Goal: Transaction & Acquisition: Purchase product/service

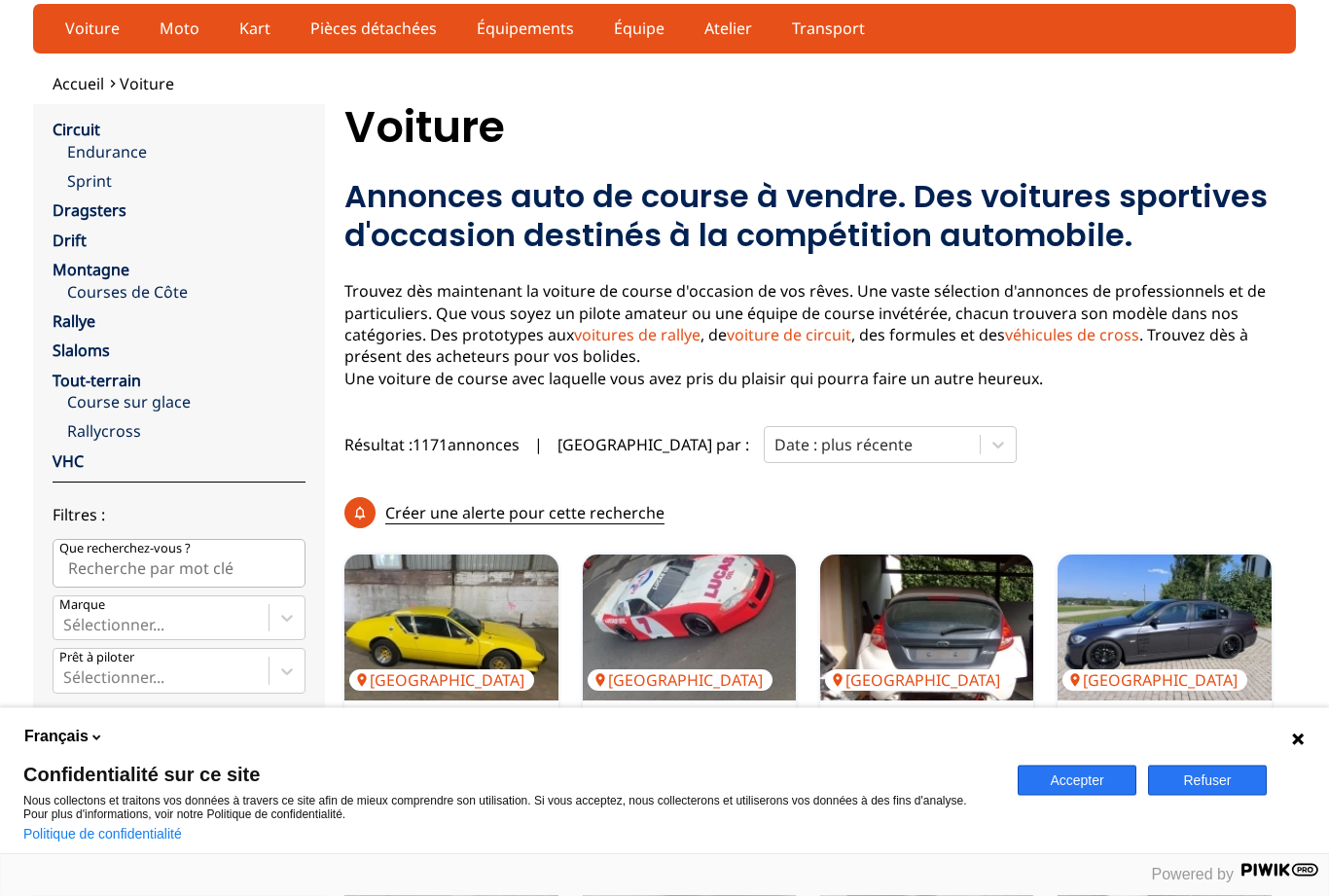
scroll to position [209, 0]
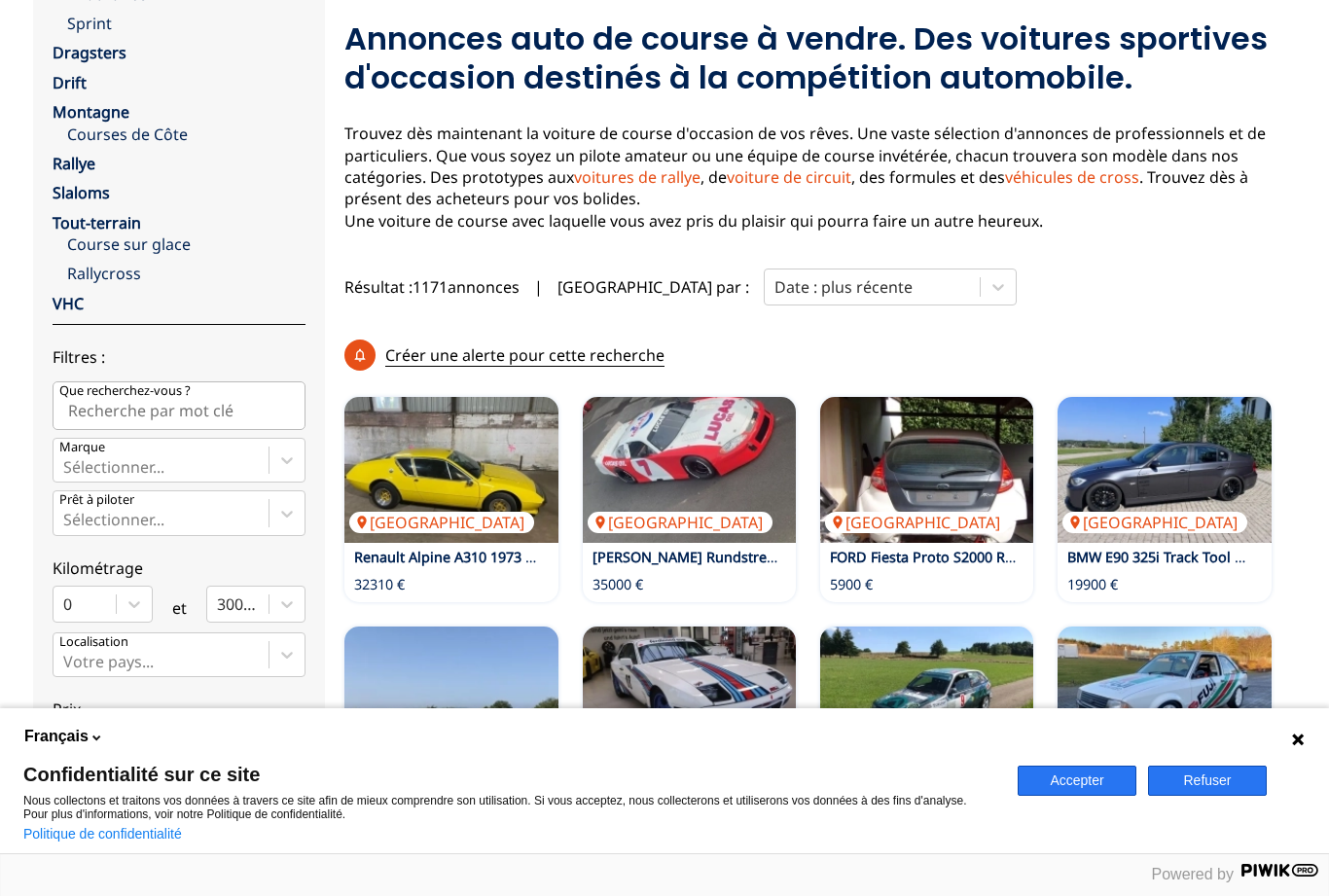
click at [102, 124] on link "Courses de Côte" at bounding box center [186, 134] width 239 height 22
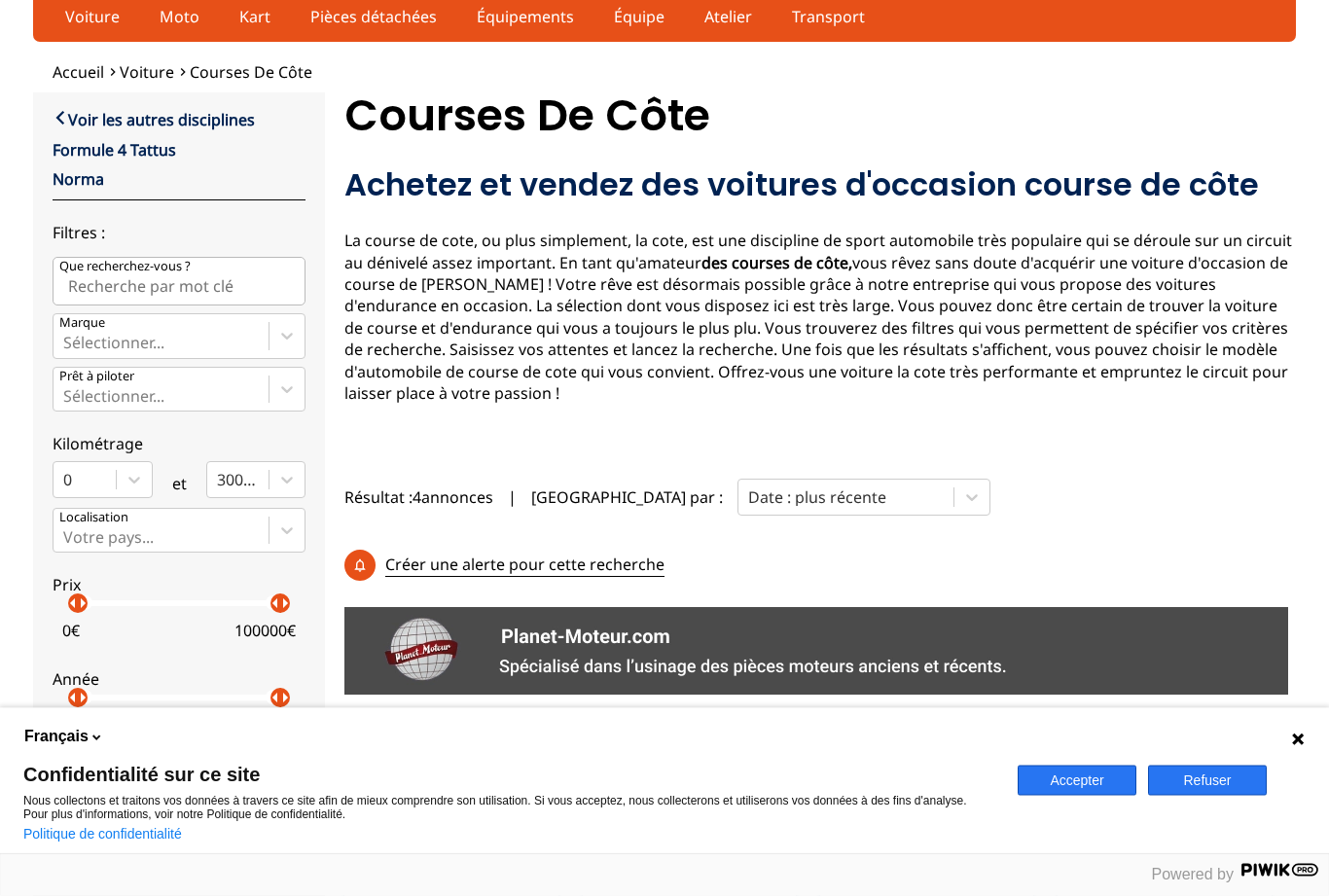
scroll to position [52, 0]
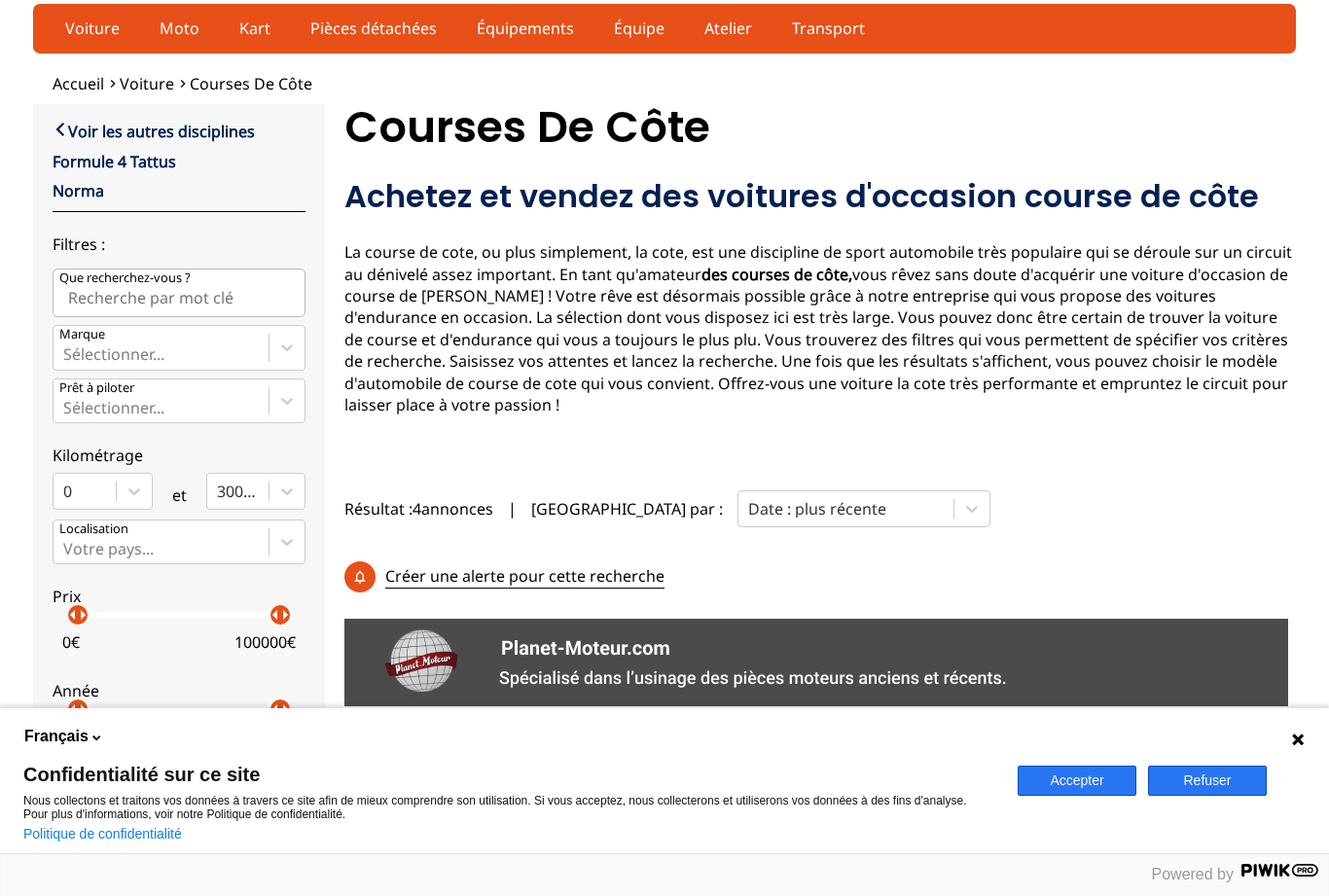
click at [150, 80] on span "Voiture" at bounding box center [146, 83] width 54 height 22
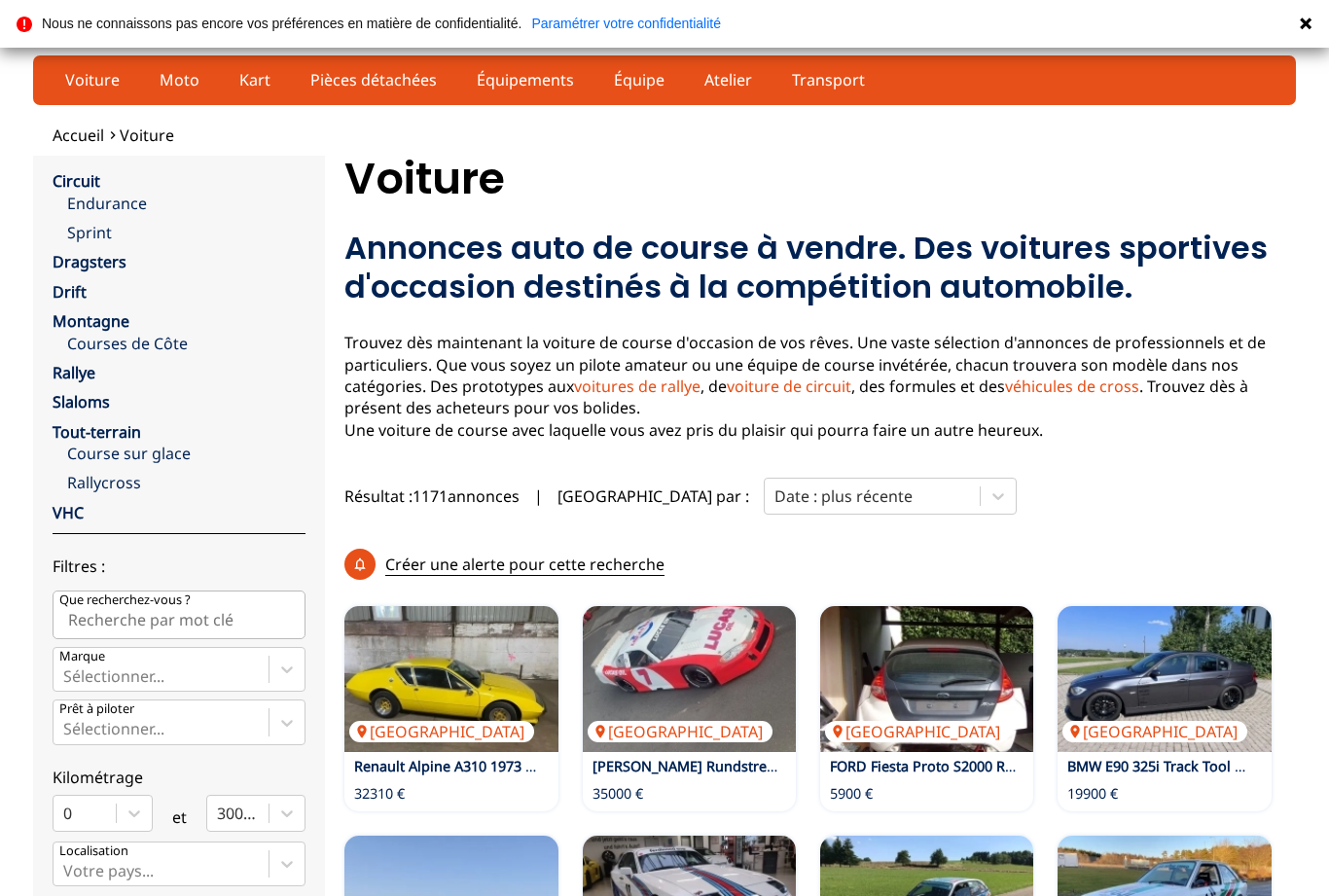
click at [68, 184] on link "Circuit" at bounding box center [77, 181] width 48 height 22
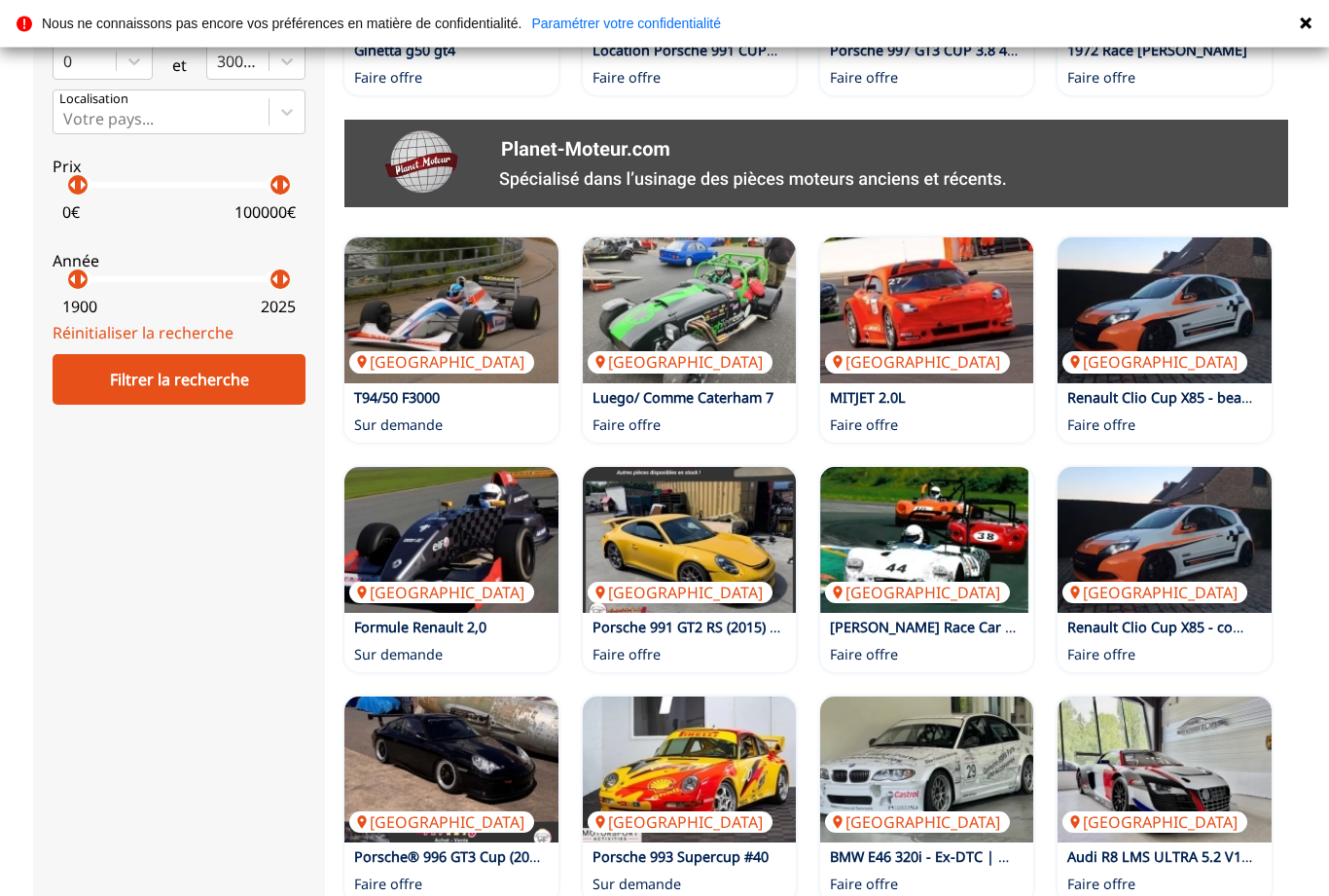
scroll to position [909, 0]
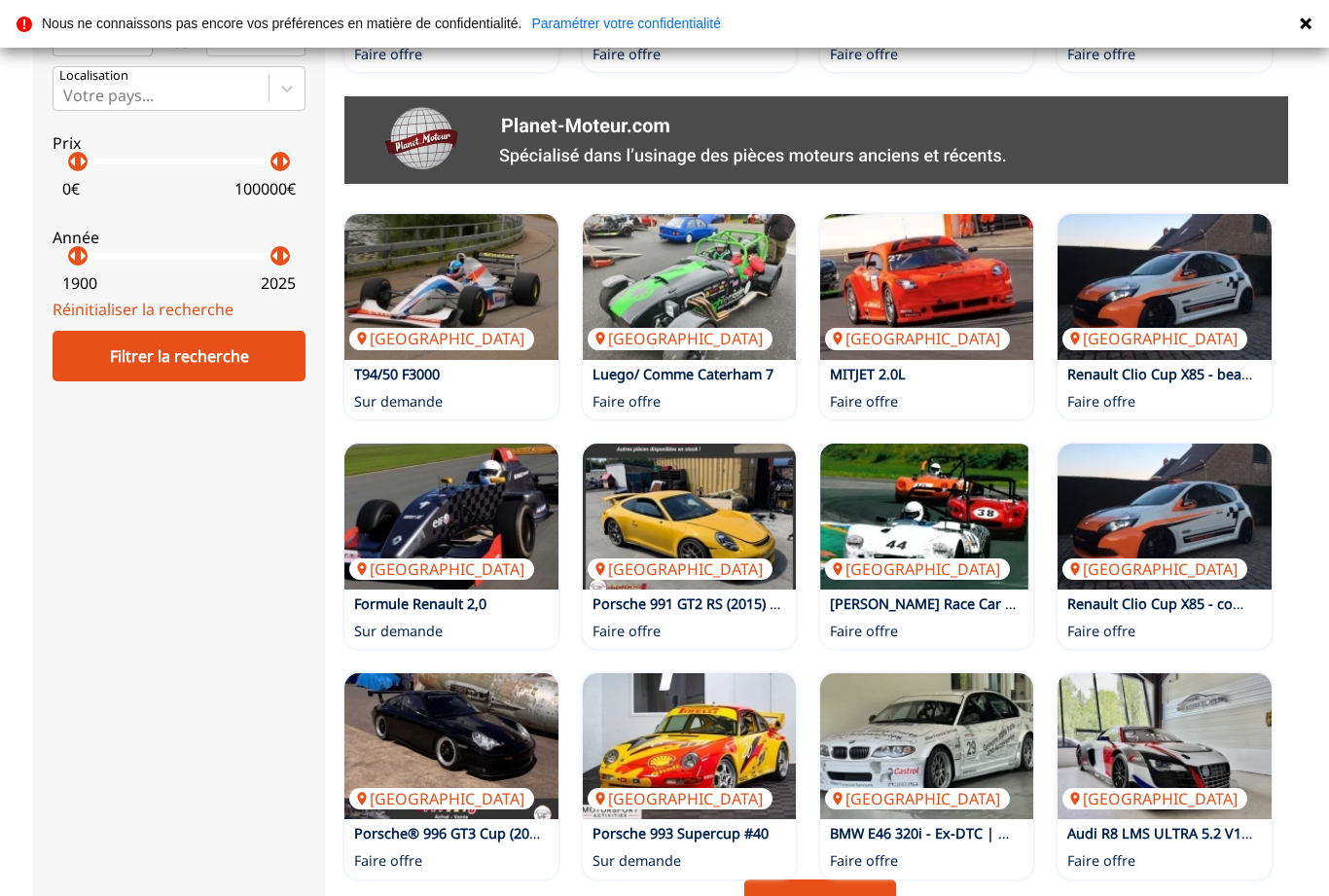
click at [889, 879] on link "Page suivante" at bounding box center [820, 905] width 152 height 51
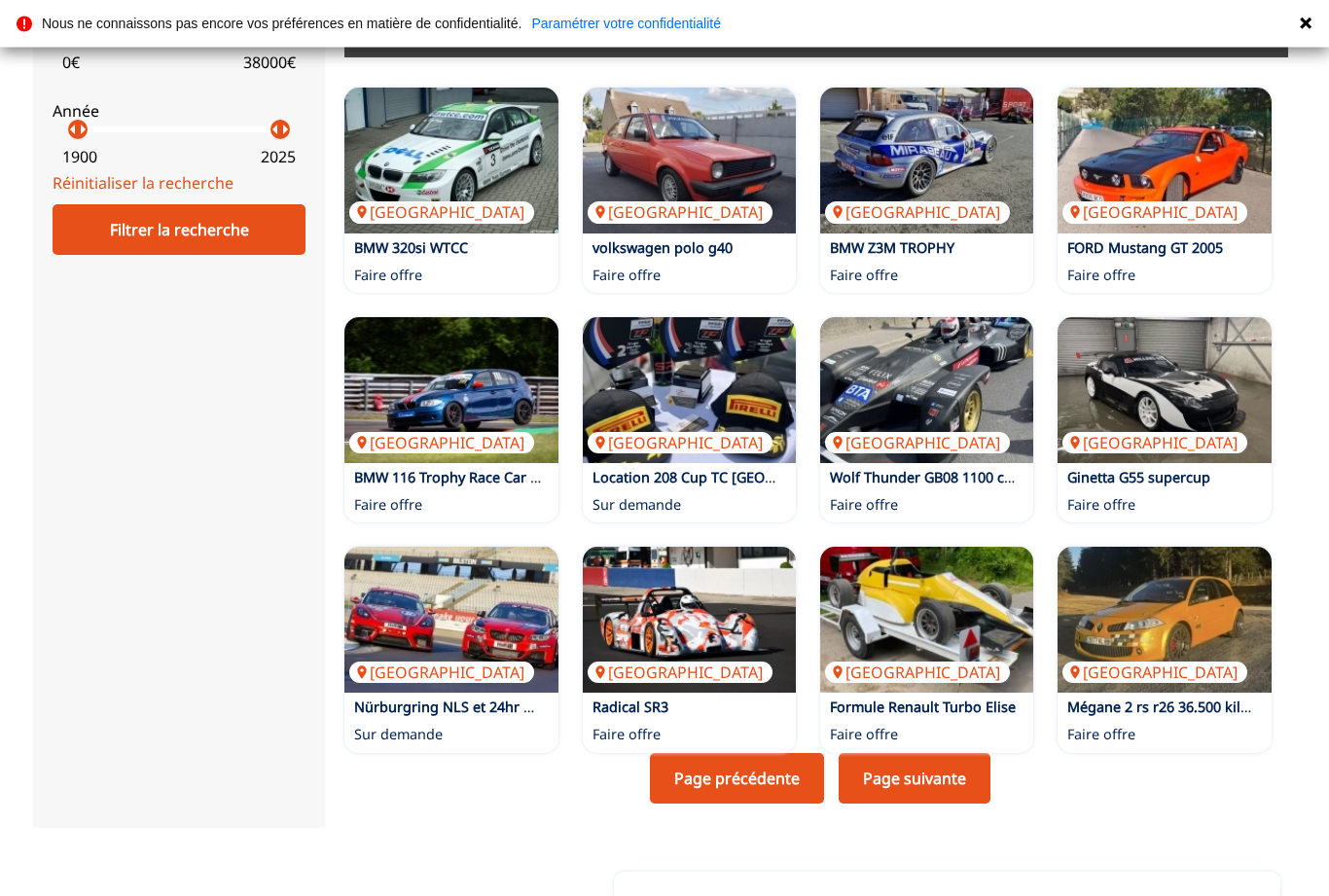
scroll to position [1034, 0]
click at [501, 547] on img at bounding box center [451, 619] width 213 height 146
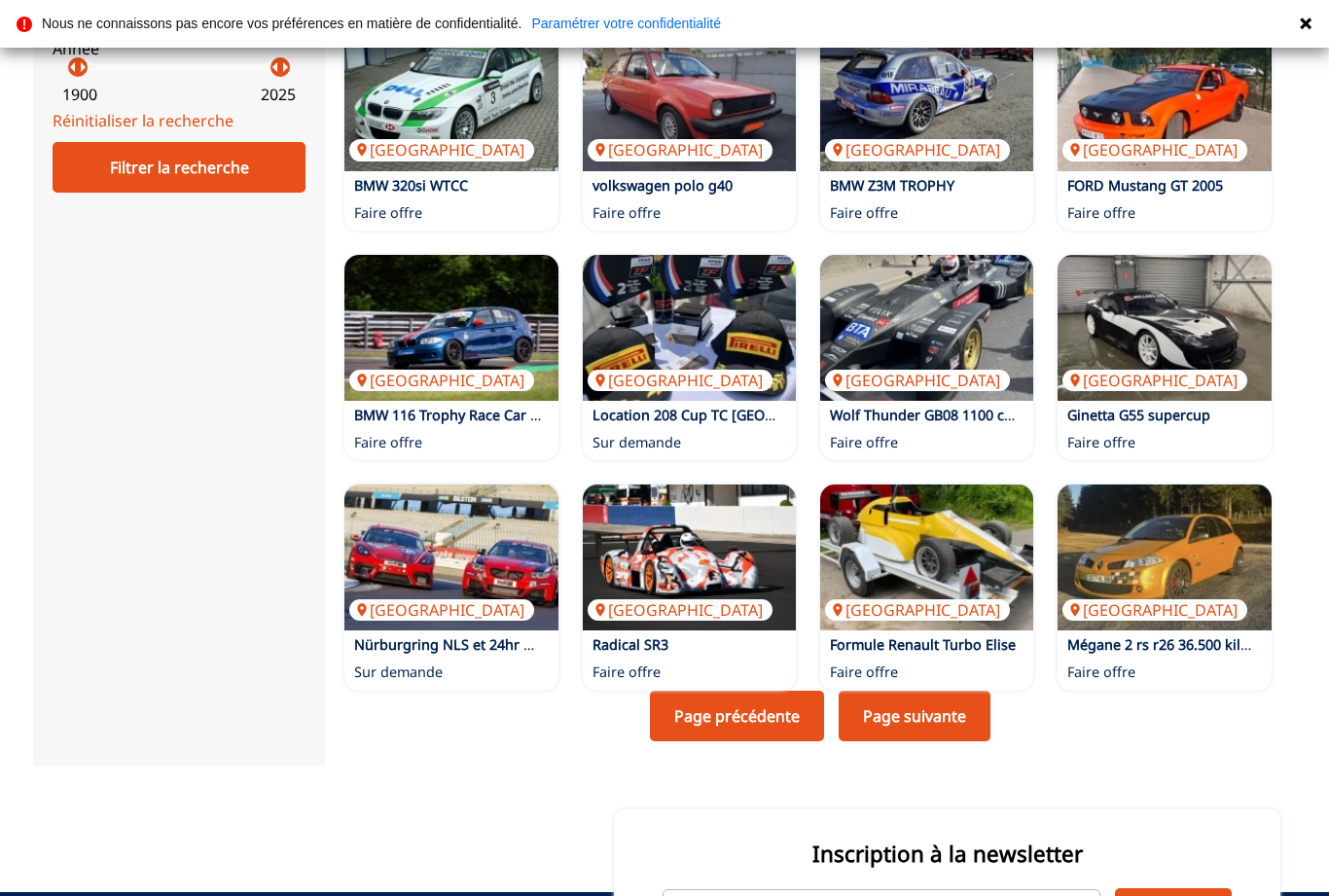
click at [917, 691] on link "Page suivante" at bounding box center [914, 716] width 152 height 51
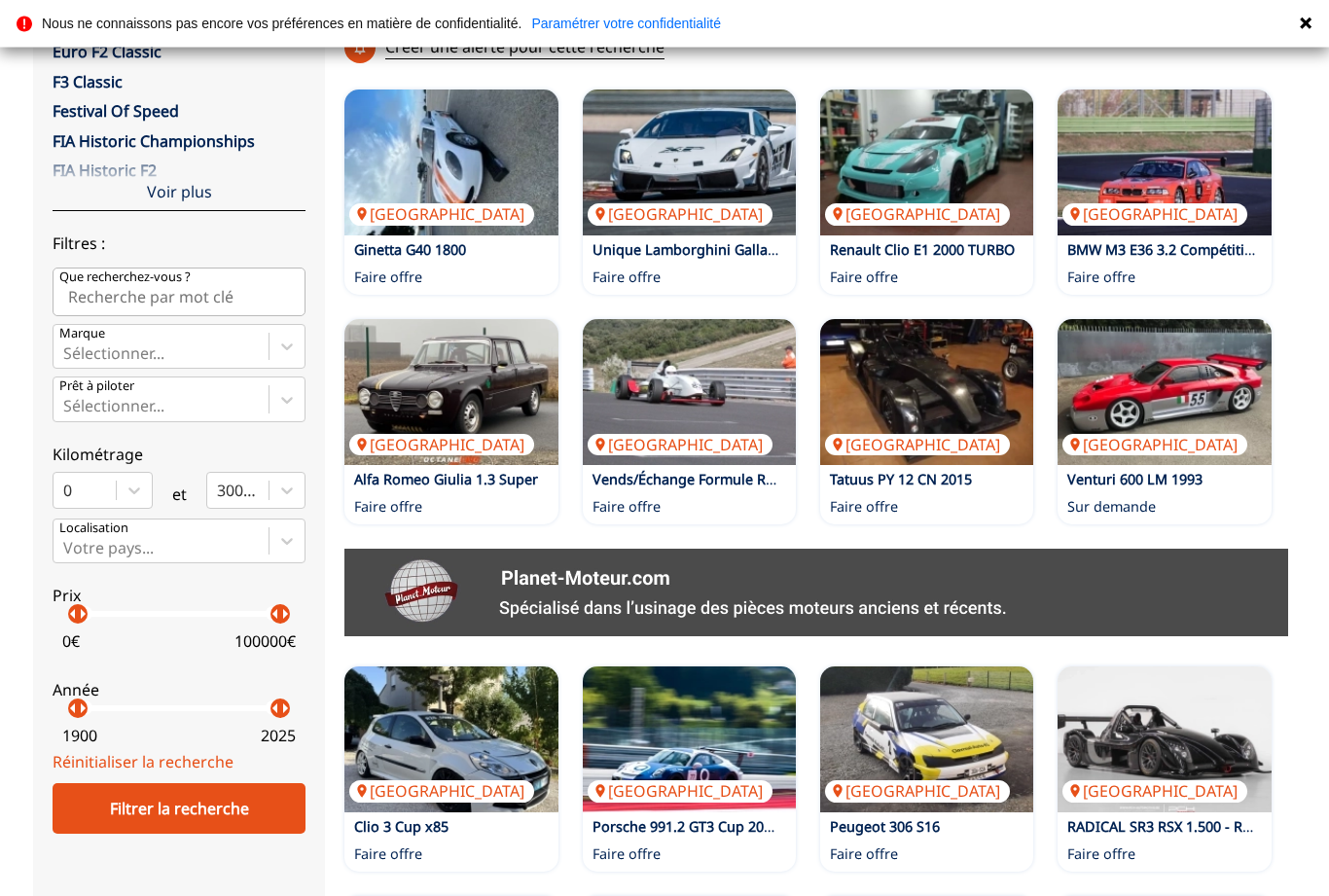
scroll to position [456, 0]
click at [981, 324] on img at bounding box center [926, 392] width 213 height 146
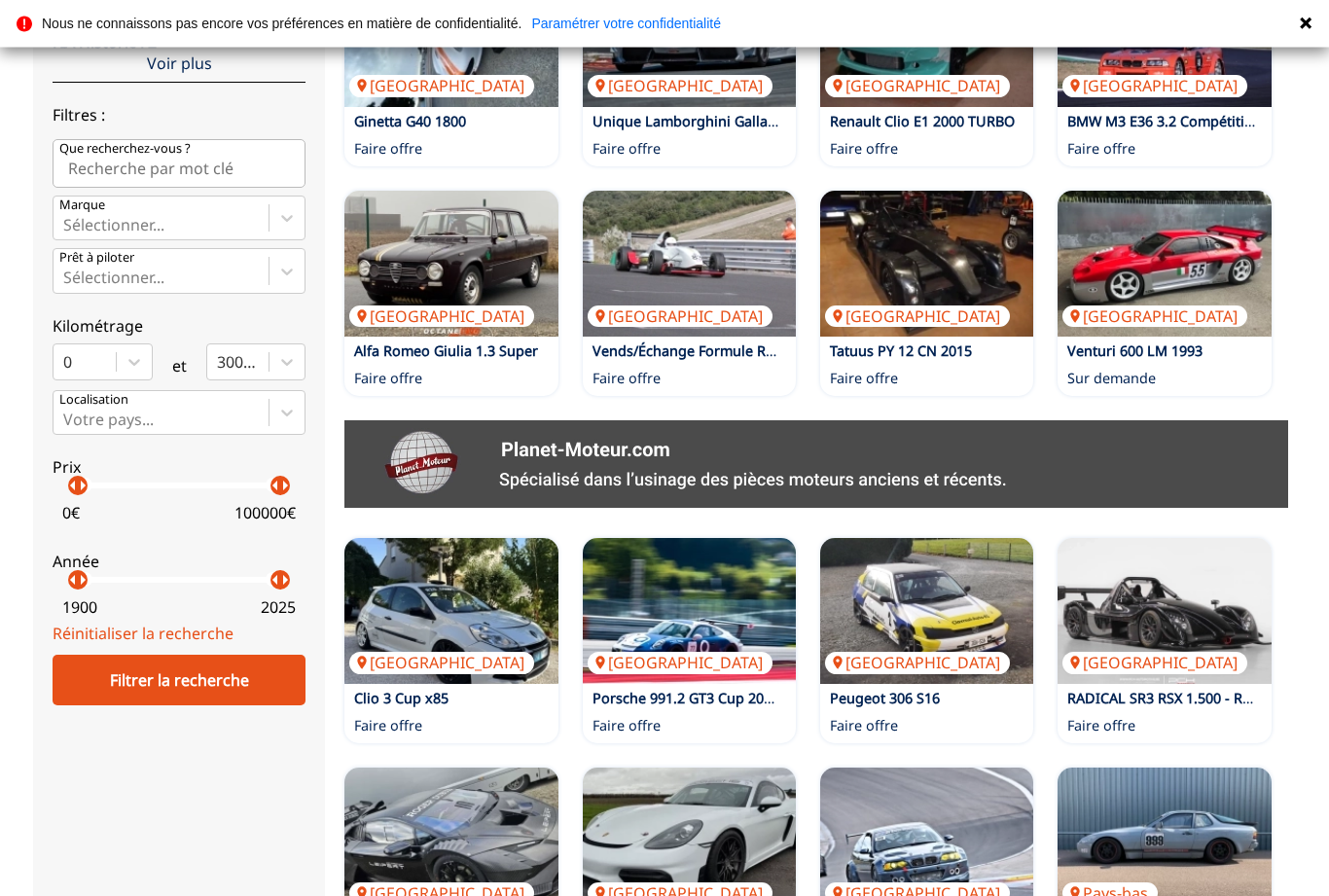
scroll to position [585, 0]
click at [1154, 223] on img at bounding box center [1163, 263] width 213 height 146
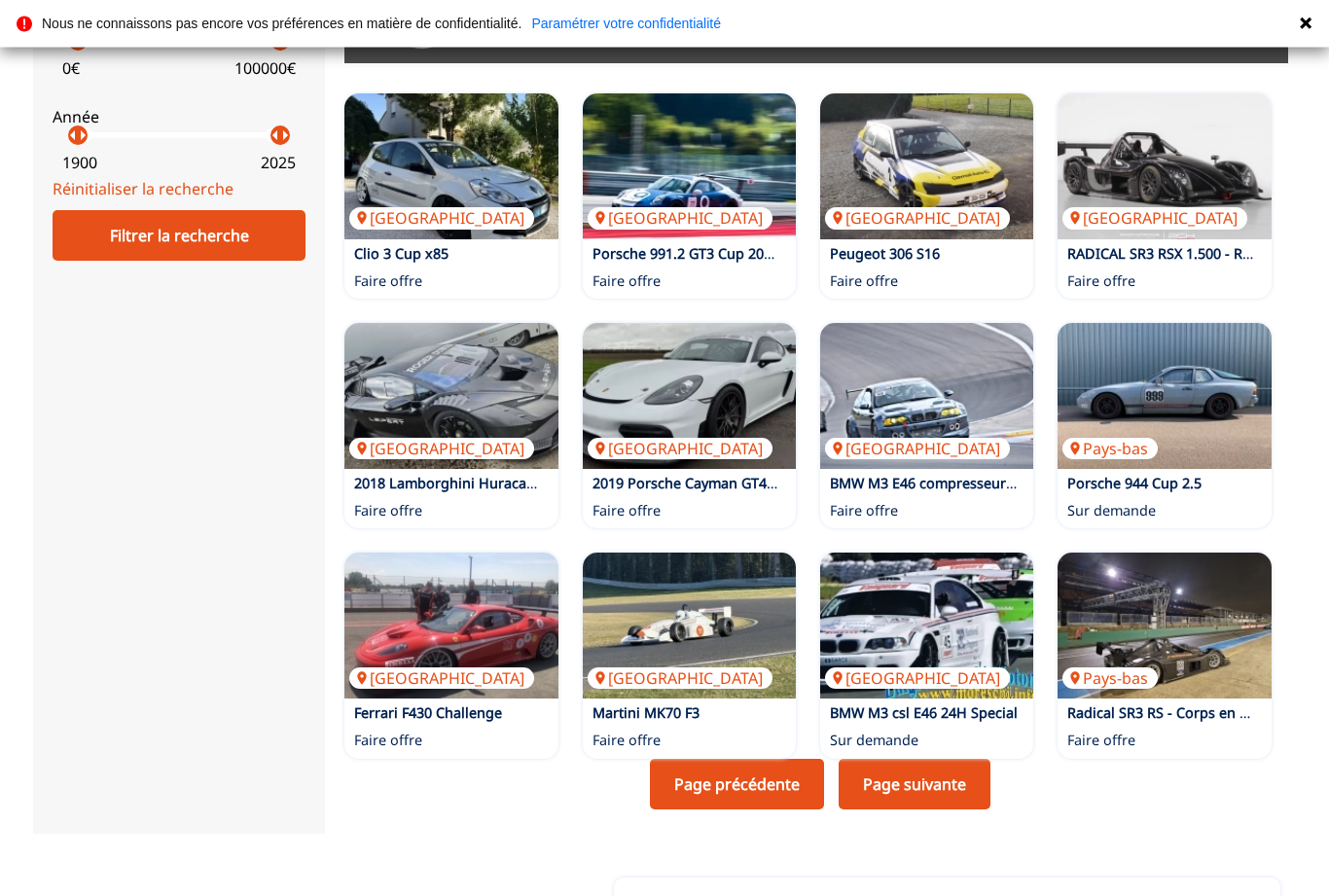
scroll to position [1053, 0]
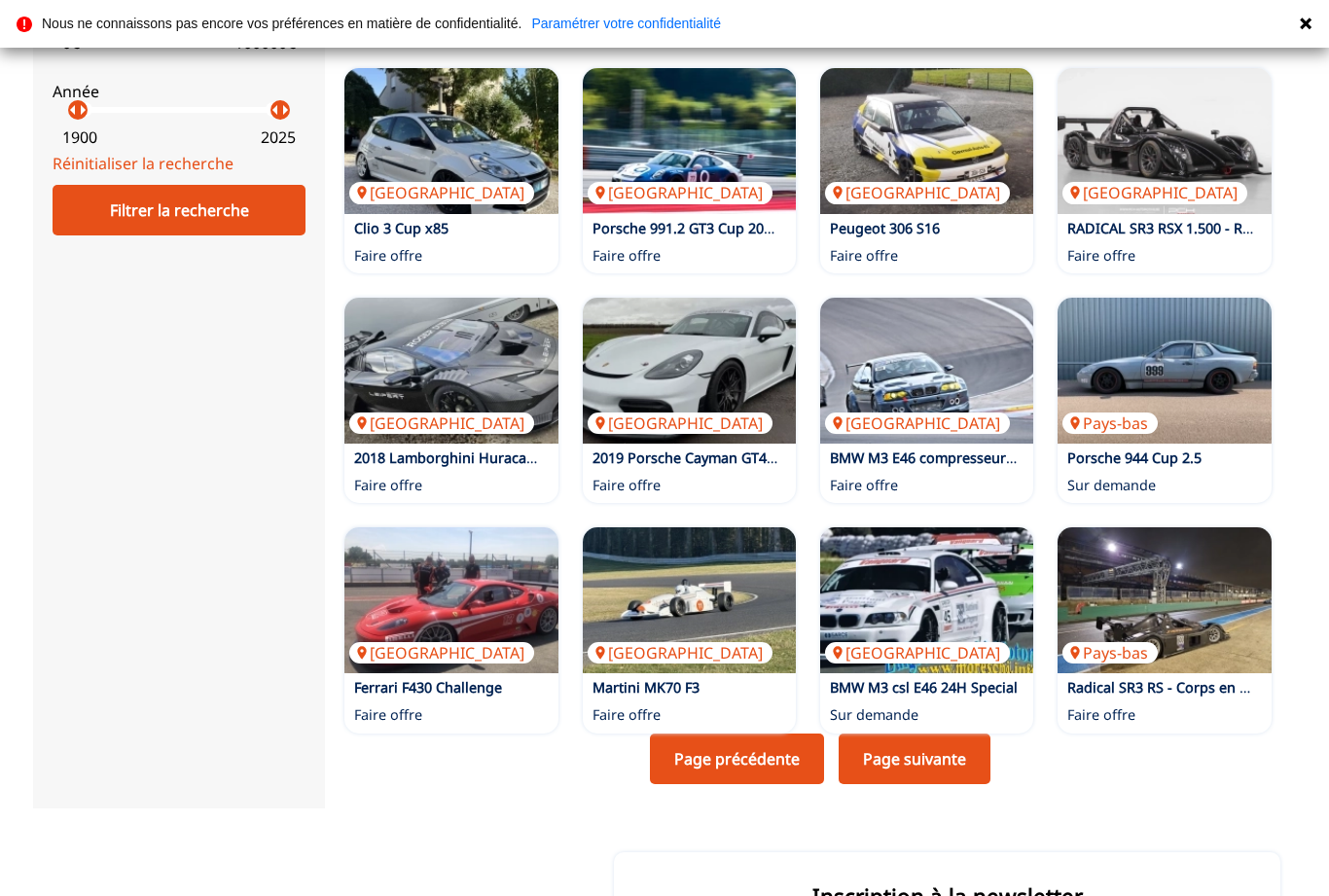
click at [924, 733] on link "Page suivante" at bounding box center [914, 759] width 152 height 51
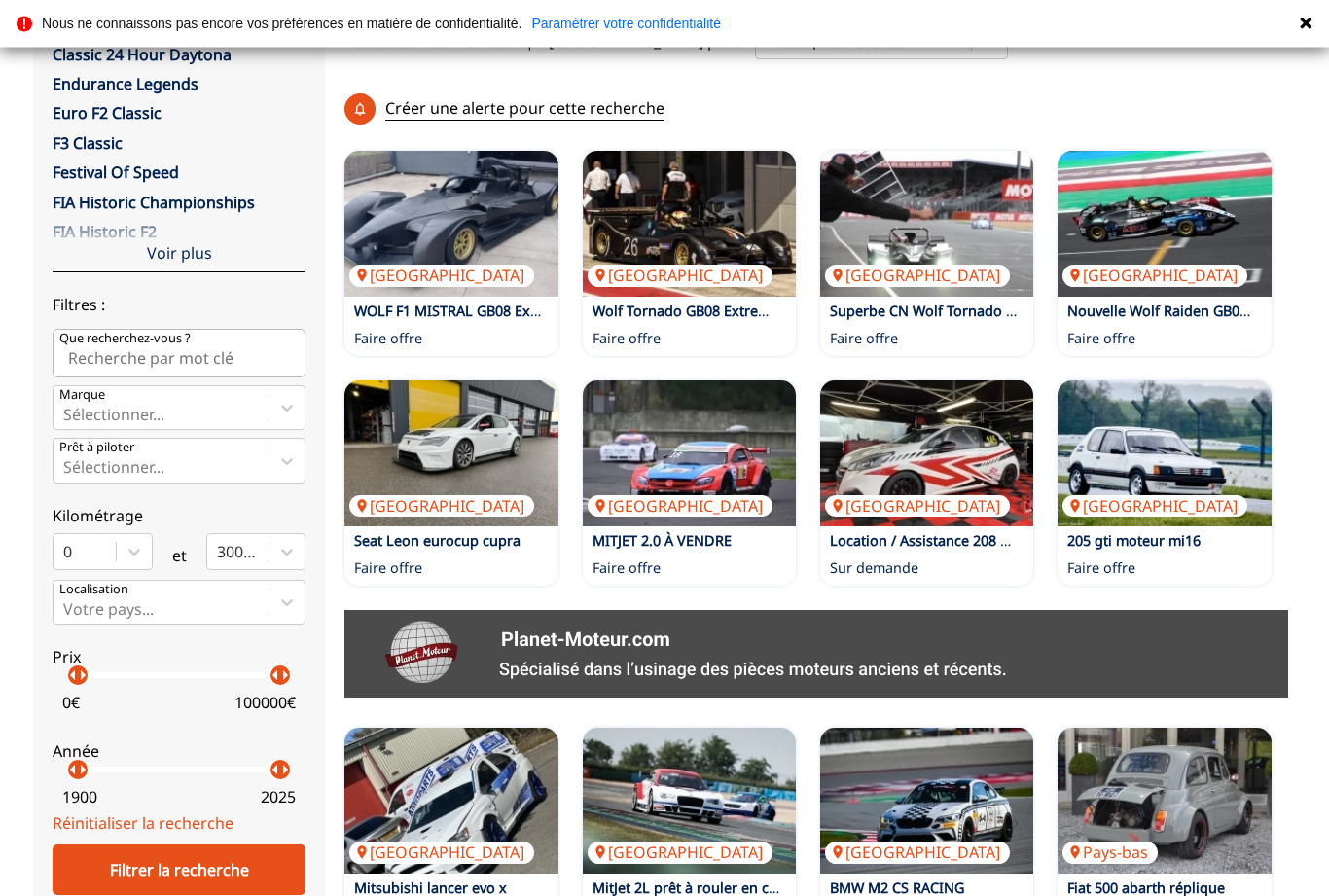
scroll to position [395, 0]
click at [981, 398] on img at bounding box center [926, 452] width 213 height 146
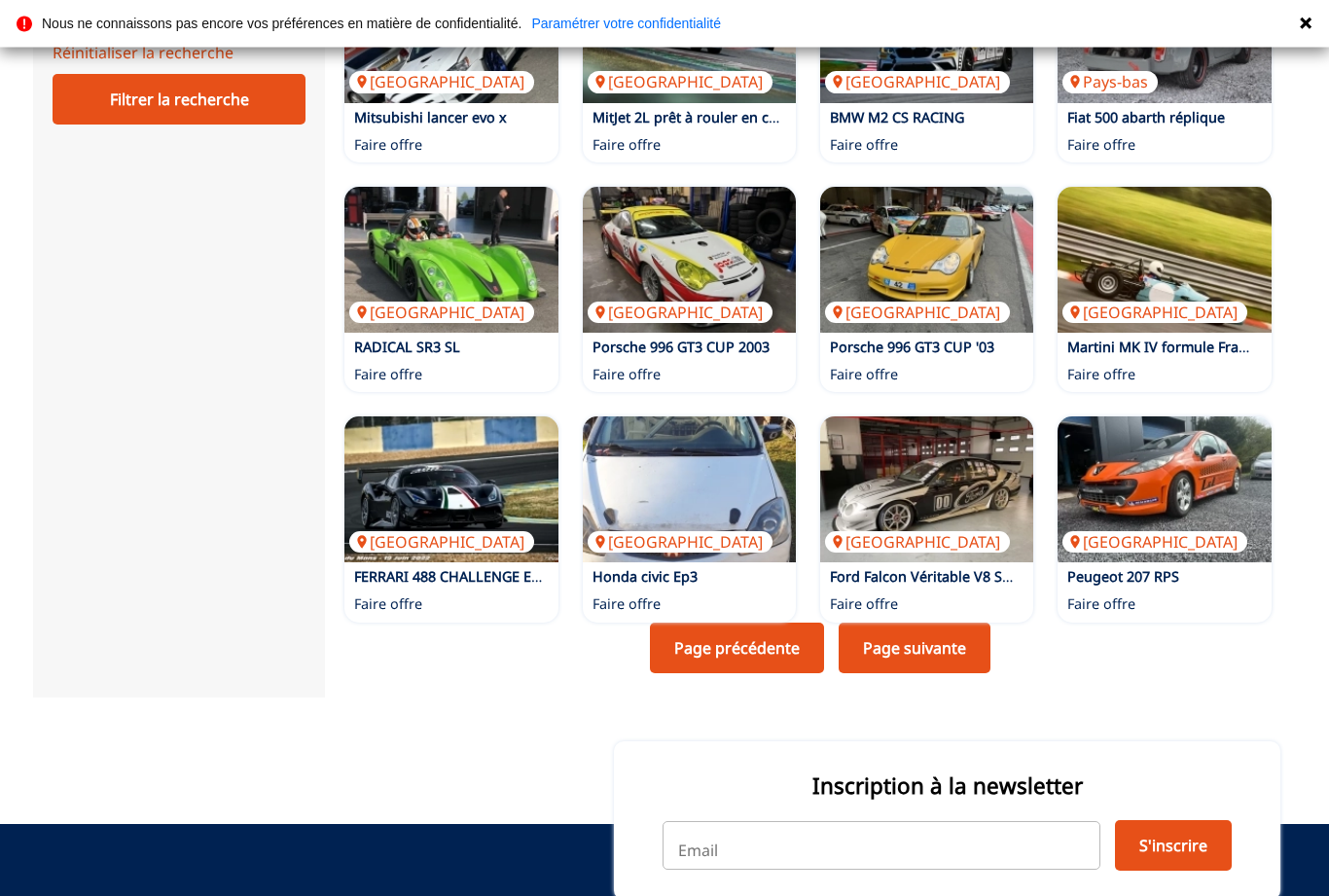
scroll to position [1166, 0]
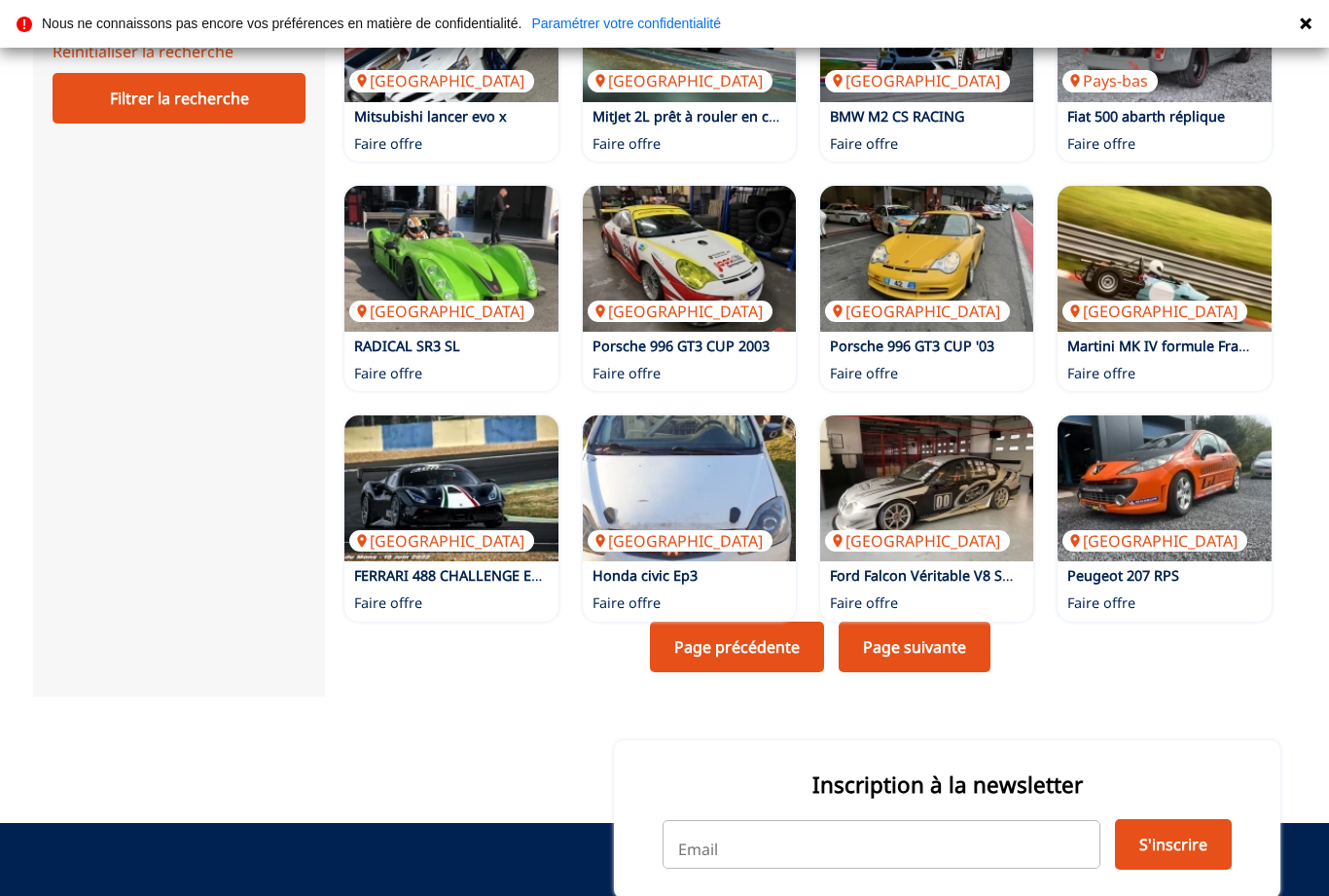
click at [889, 621] on link "Page suivante" at bounding box center [914, 647] width 152 height 51
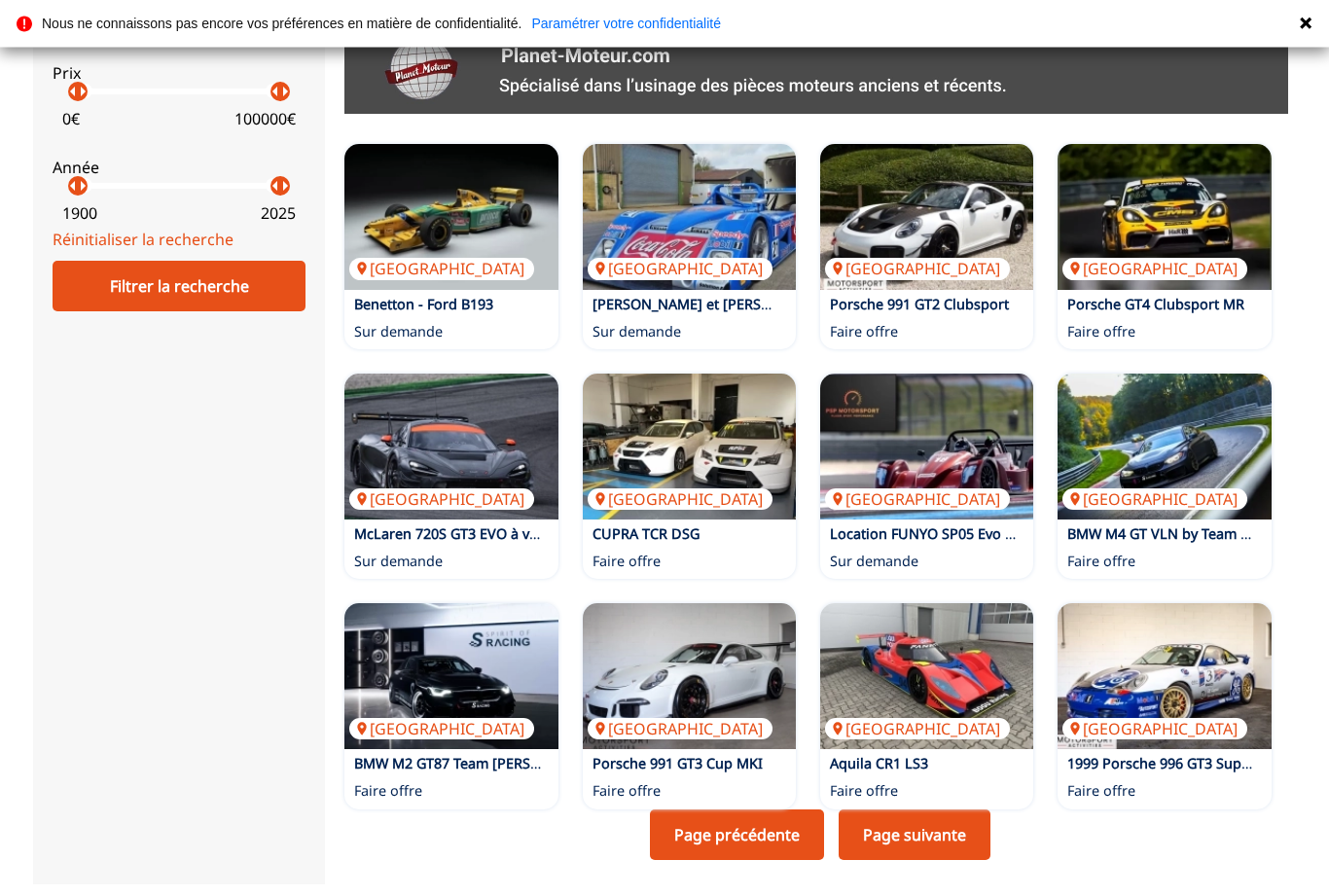
scroll to position [983, 0]
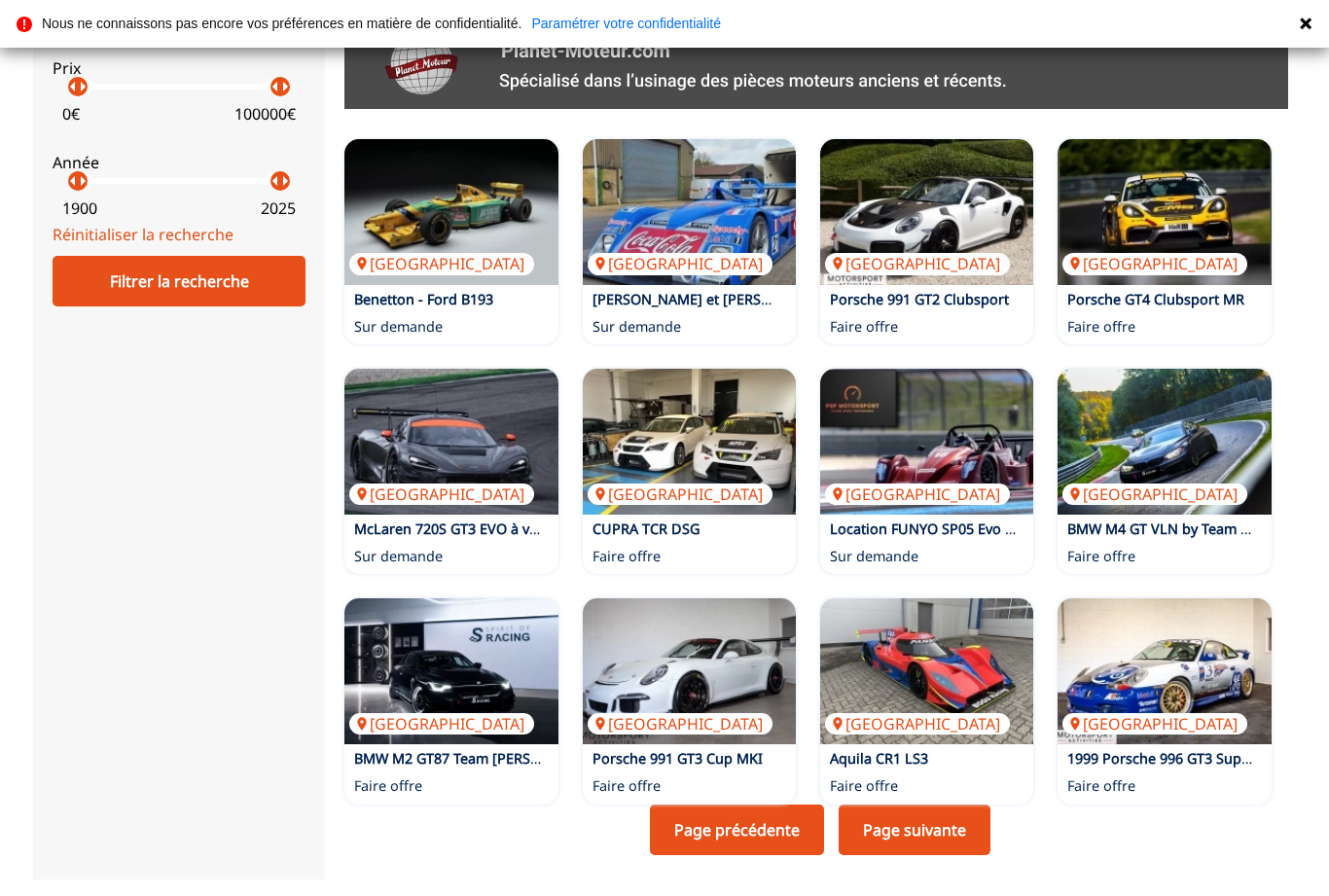
click at [1196, 145] on img at bounding box center [1163, 212] width 213 height 146
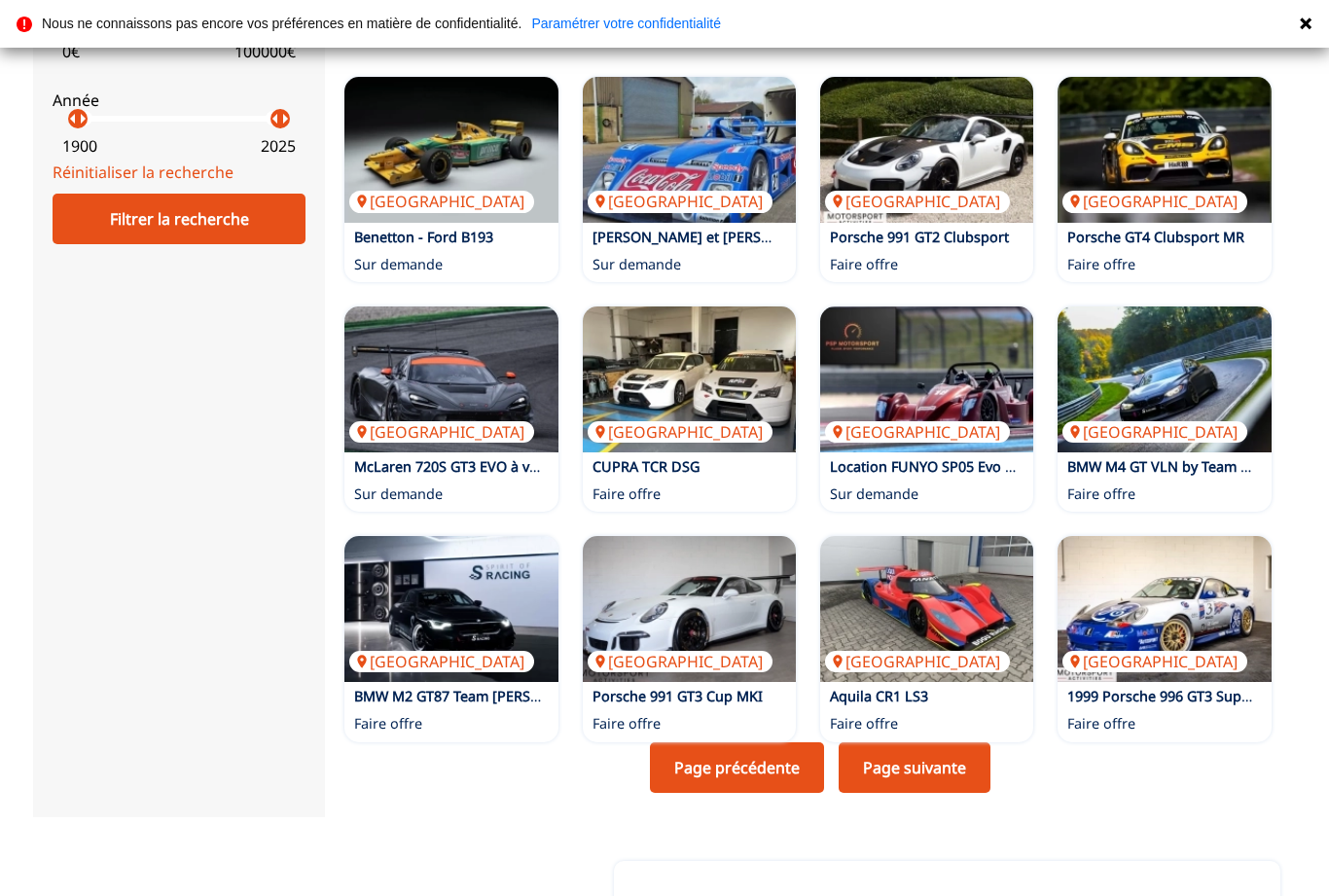
click at [930, 742] on link "Page suivante" at bounding box center [914, 767] width 152 height 51
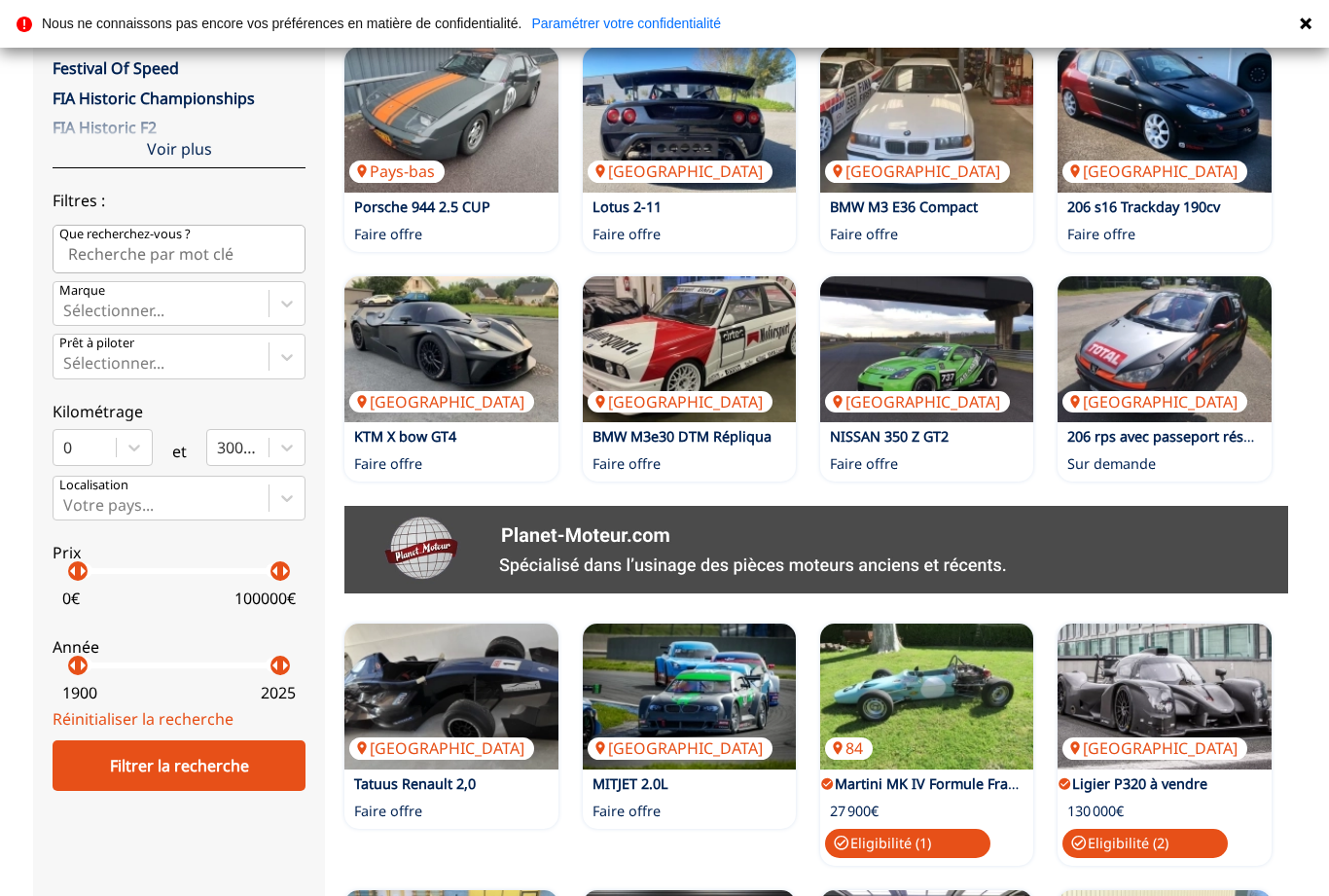
scroll to position [504, 0]
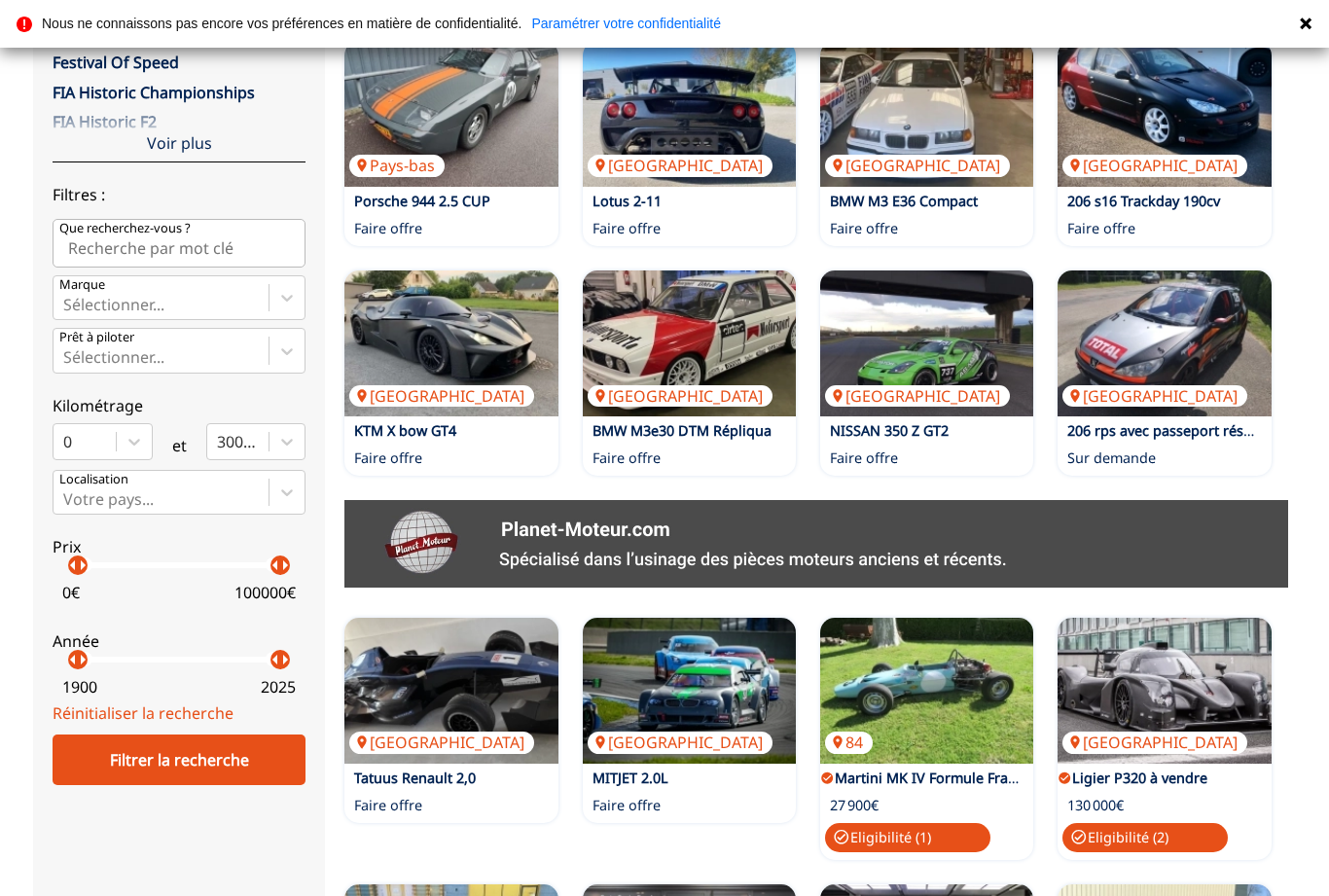
click at [389, 270] on img at bounding box center [451, 343] width 213 height 146
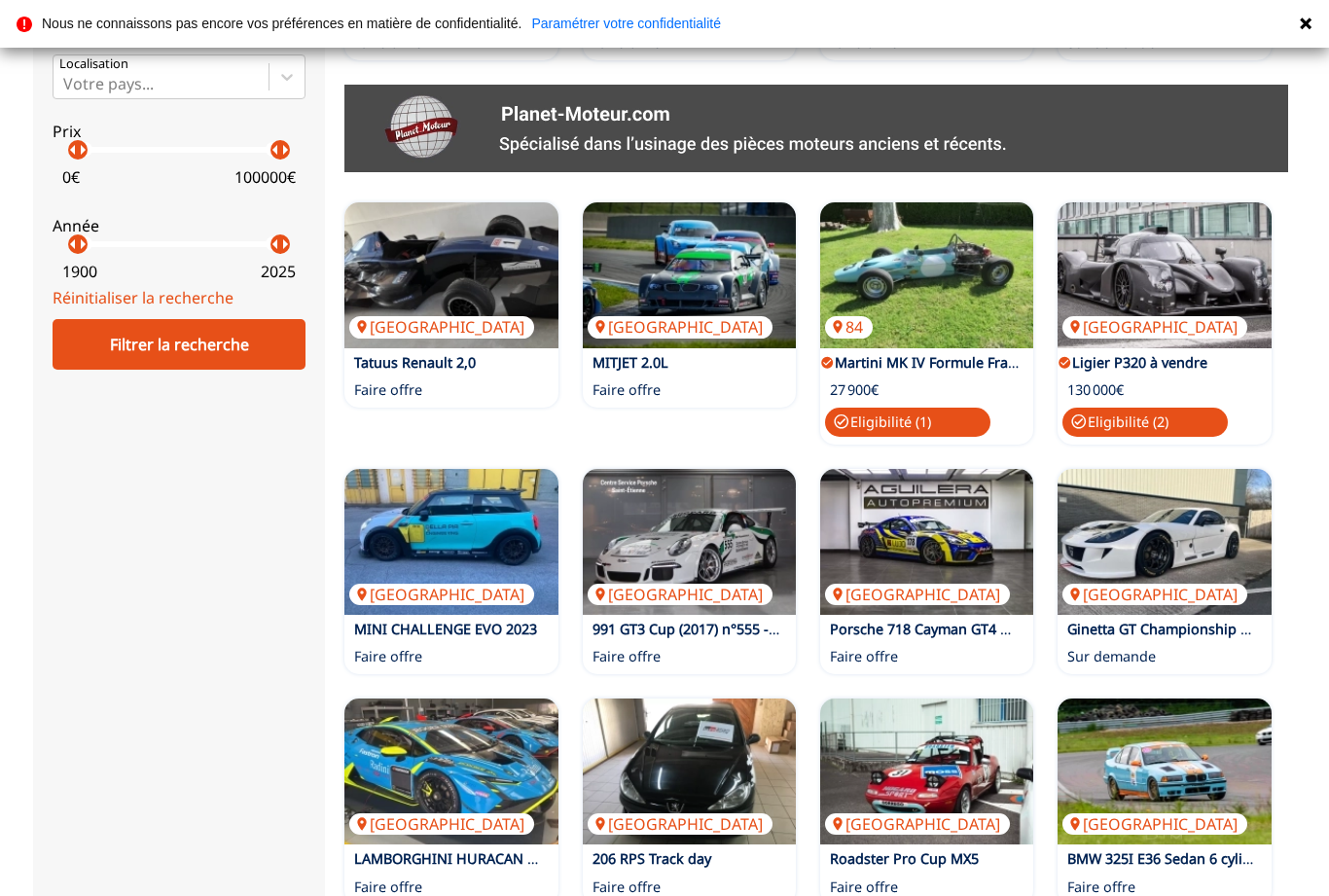
scroll to position [919, 0]
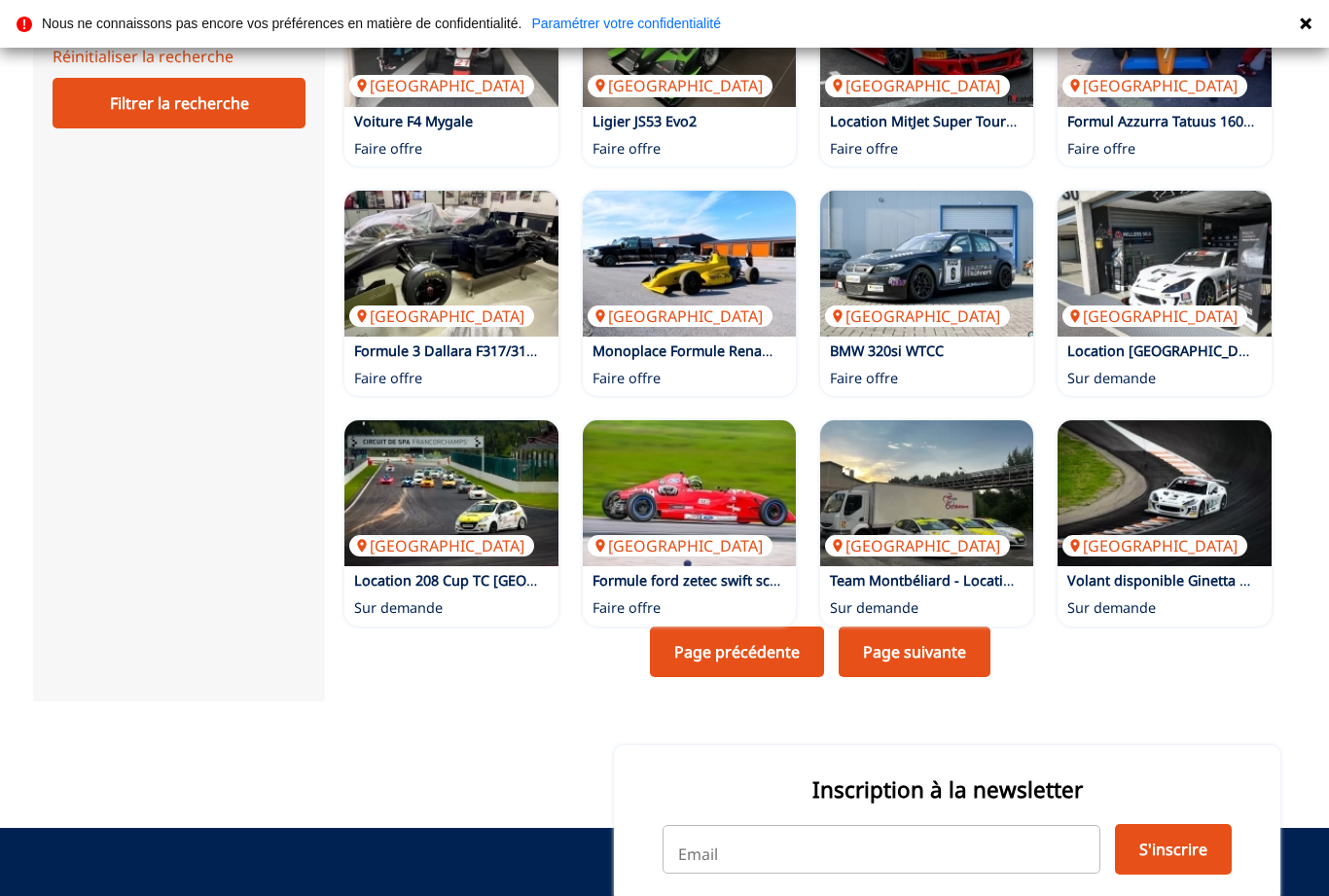
scroll to position [1171, 0]
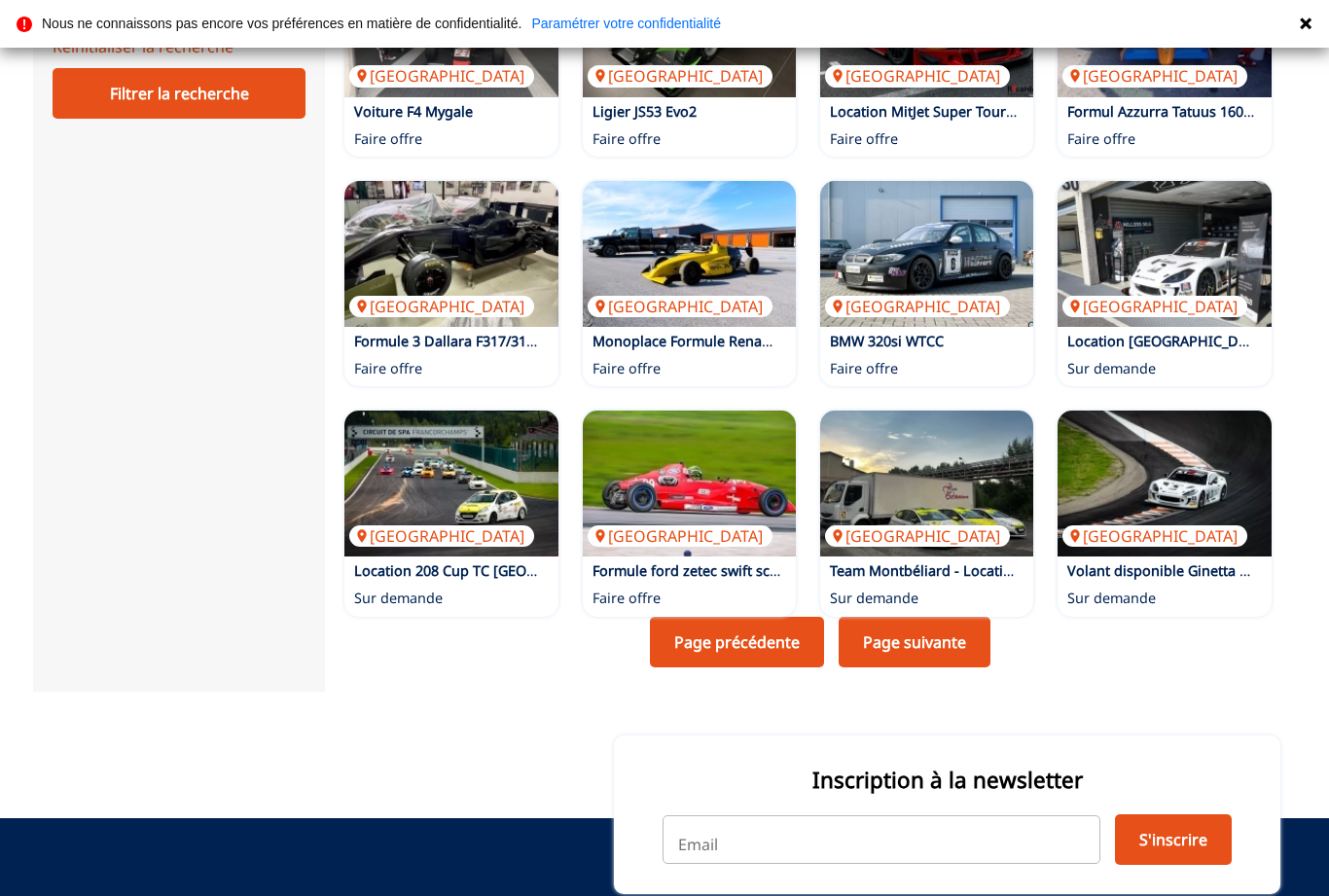
click at [947, 616] on link "Page suivante" at bounding box center [914, 642] width 152 height 51
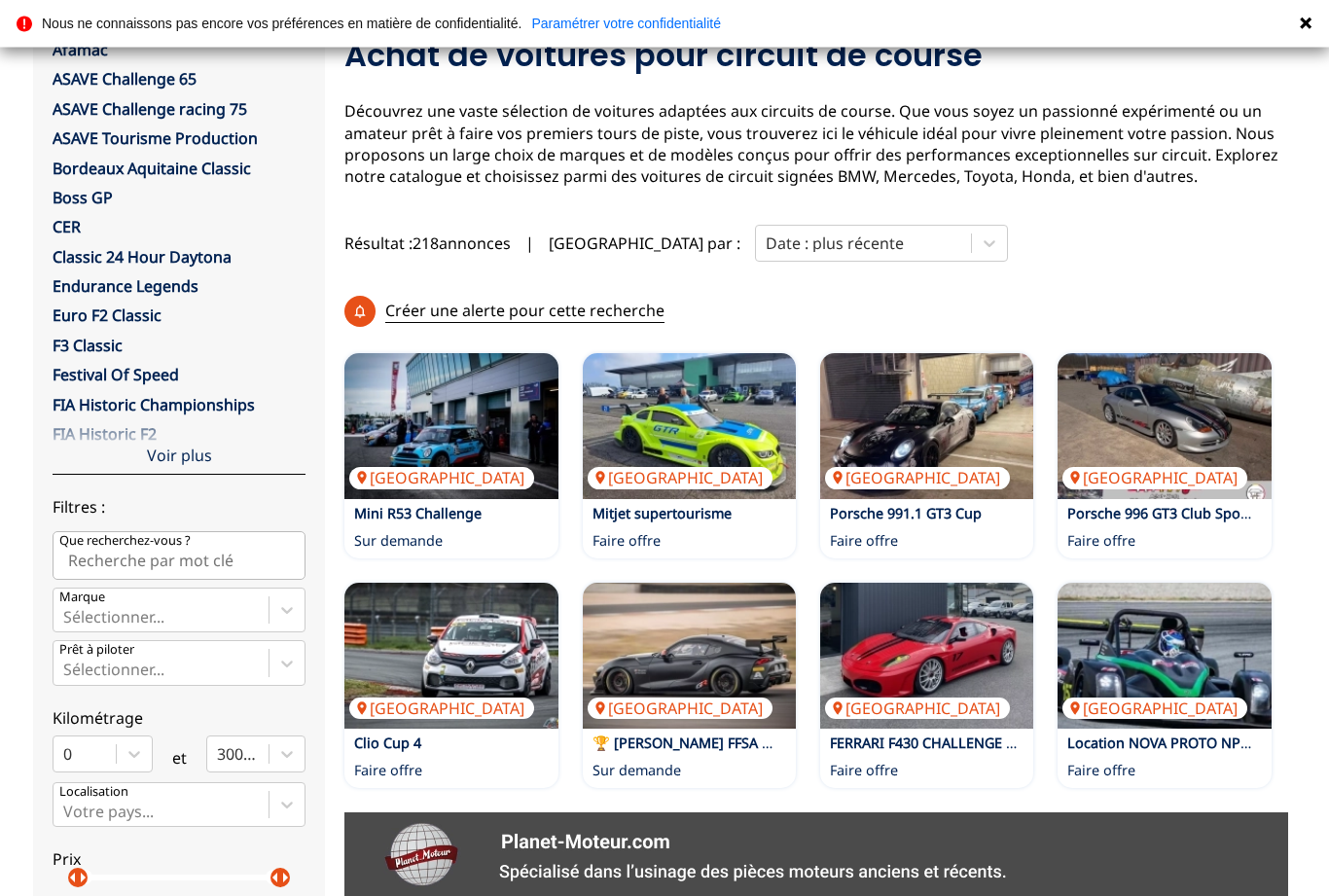
scroll to position [192, 0]
click at [712, 376] on img at bounding box center [689, 426] width 213 height 146
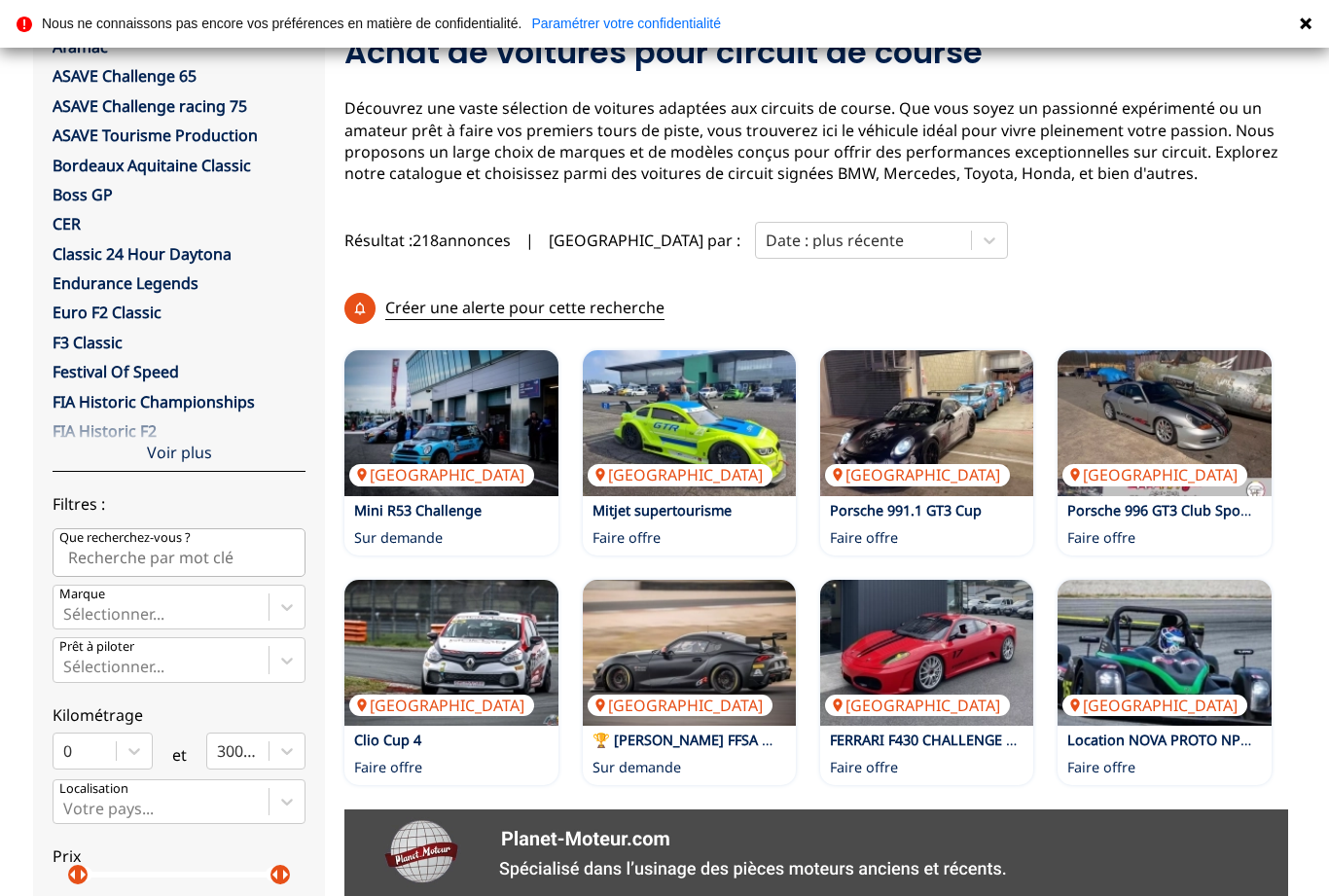
scroll to position [232, 0]
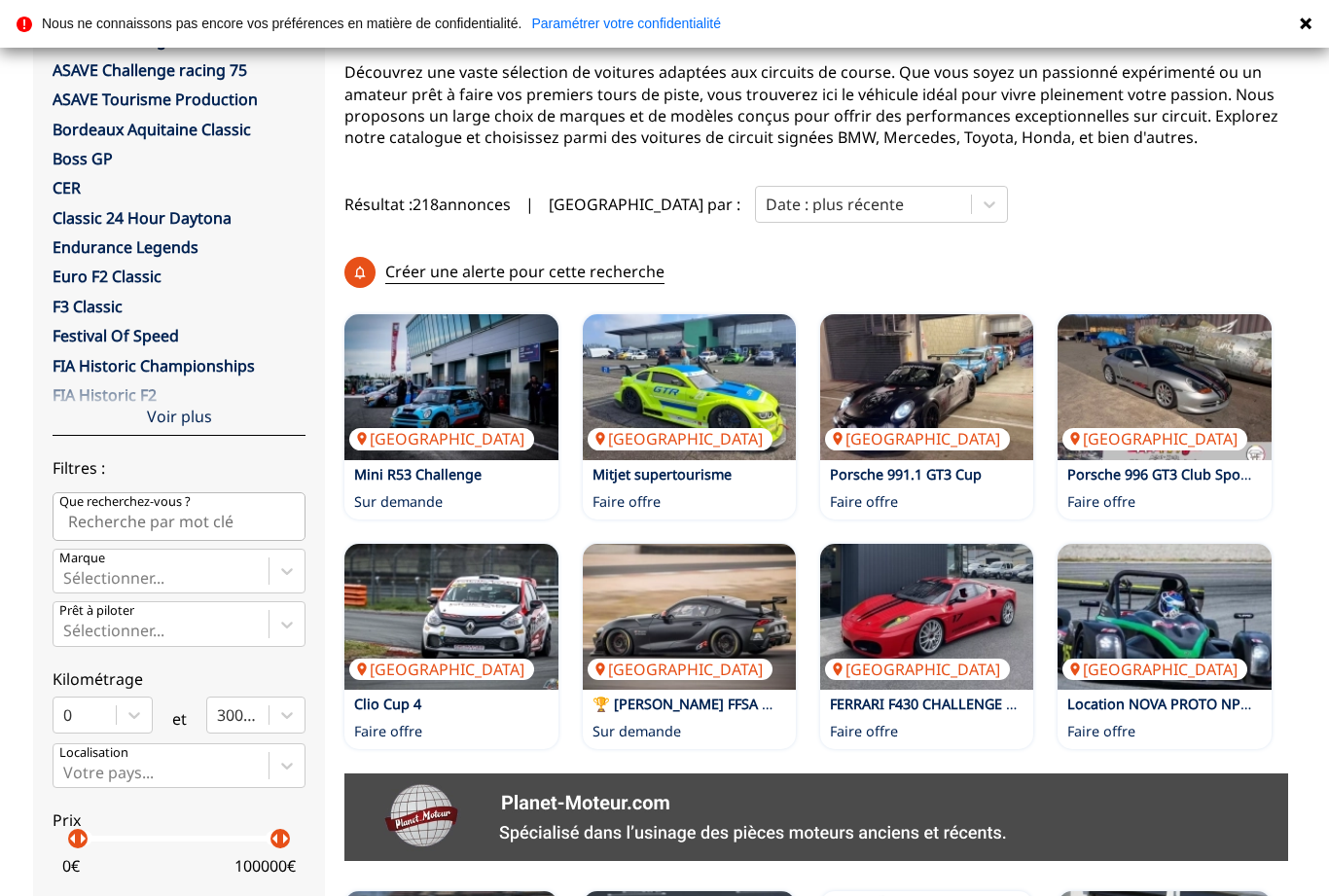
click at [951, 552] on img at bounding box center [926, 616] width 213 height 146
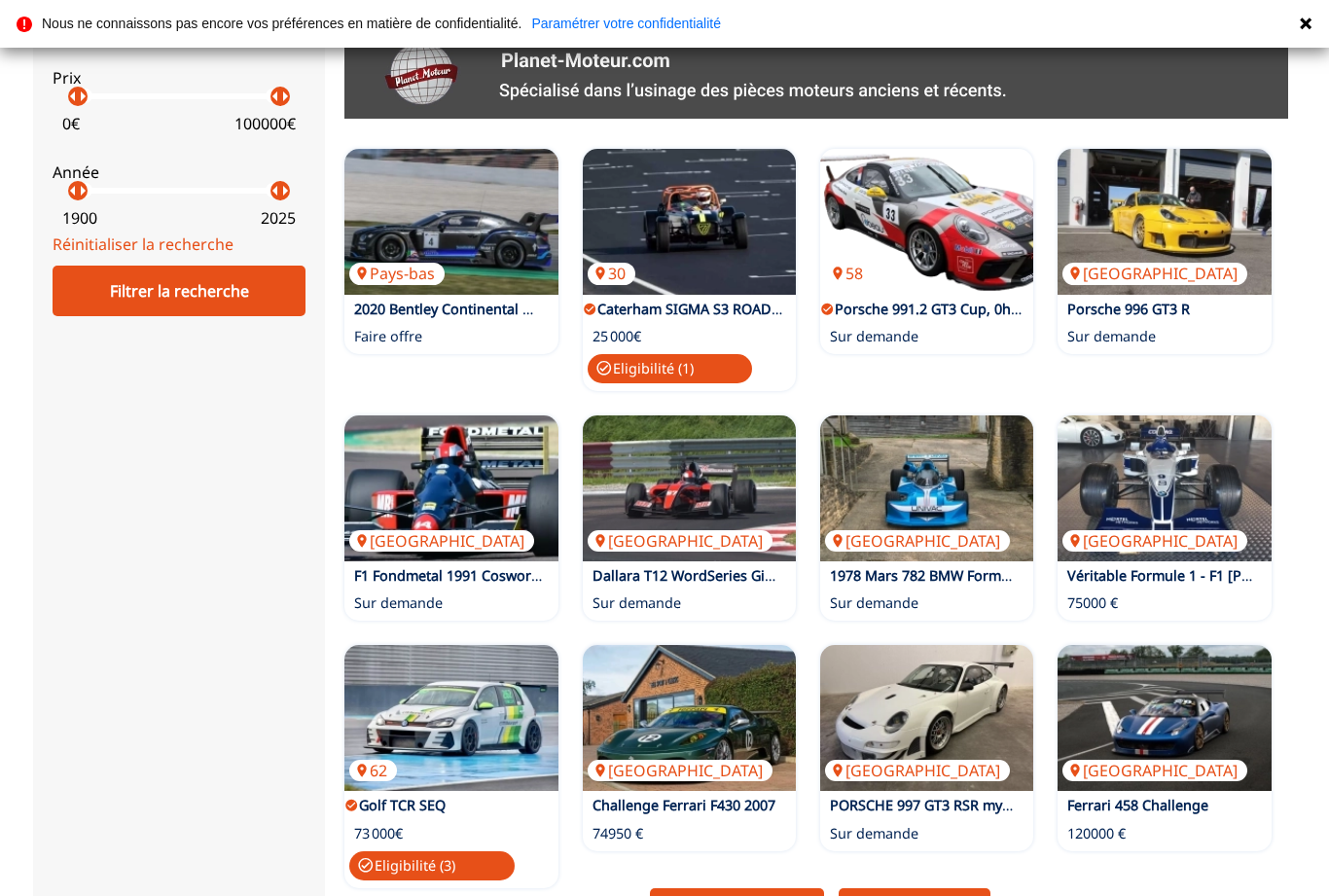
scroll to position [973, 0]
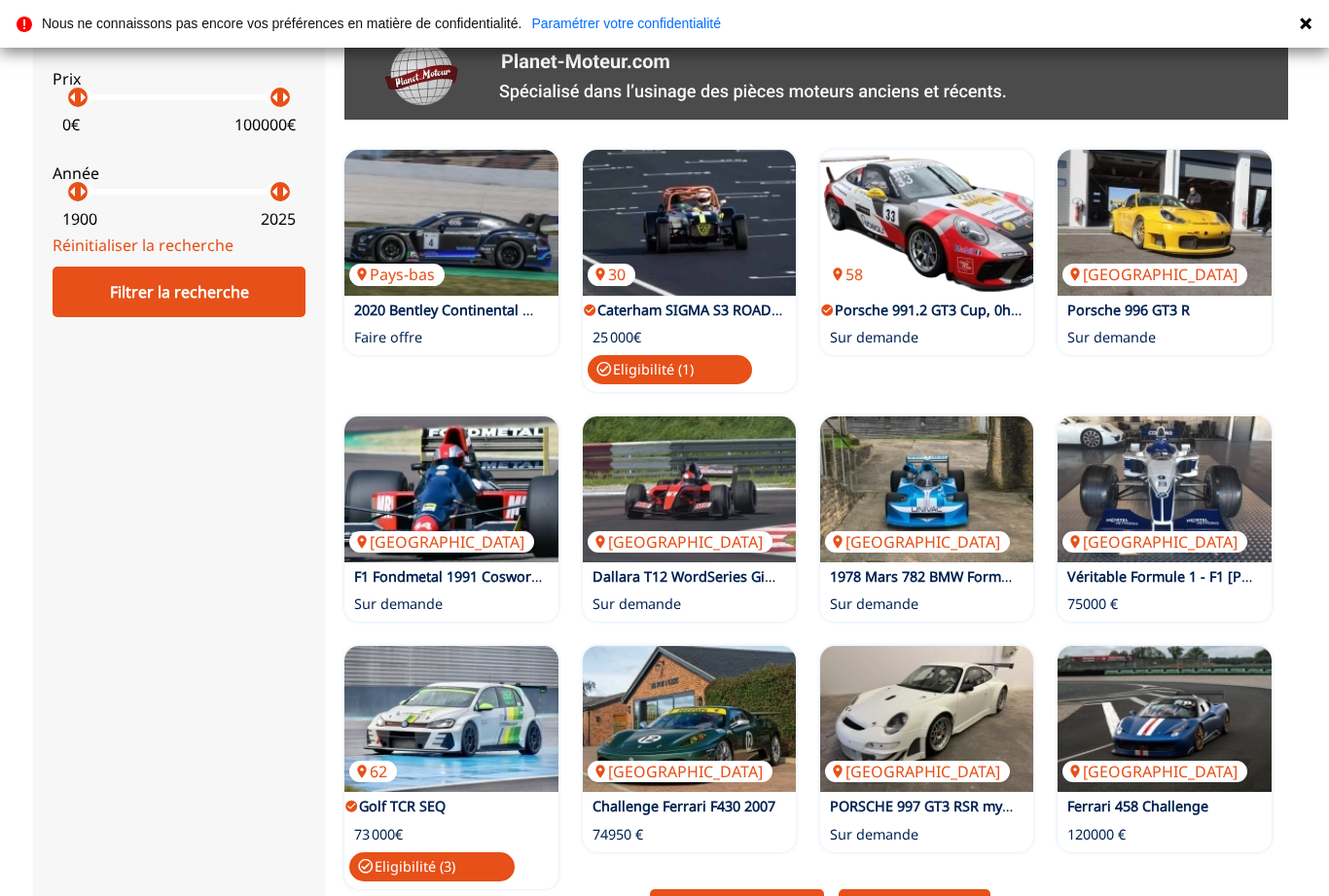
click at [478, 646] on img at bounding box center [451, 718] width 213 height 146
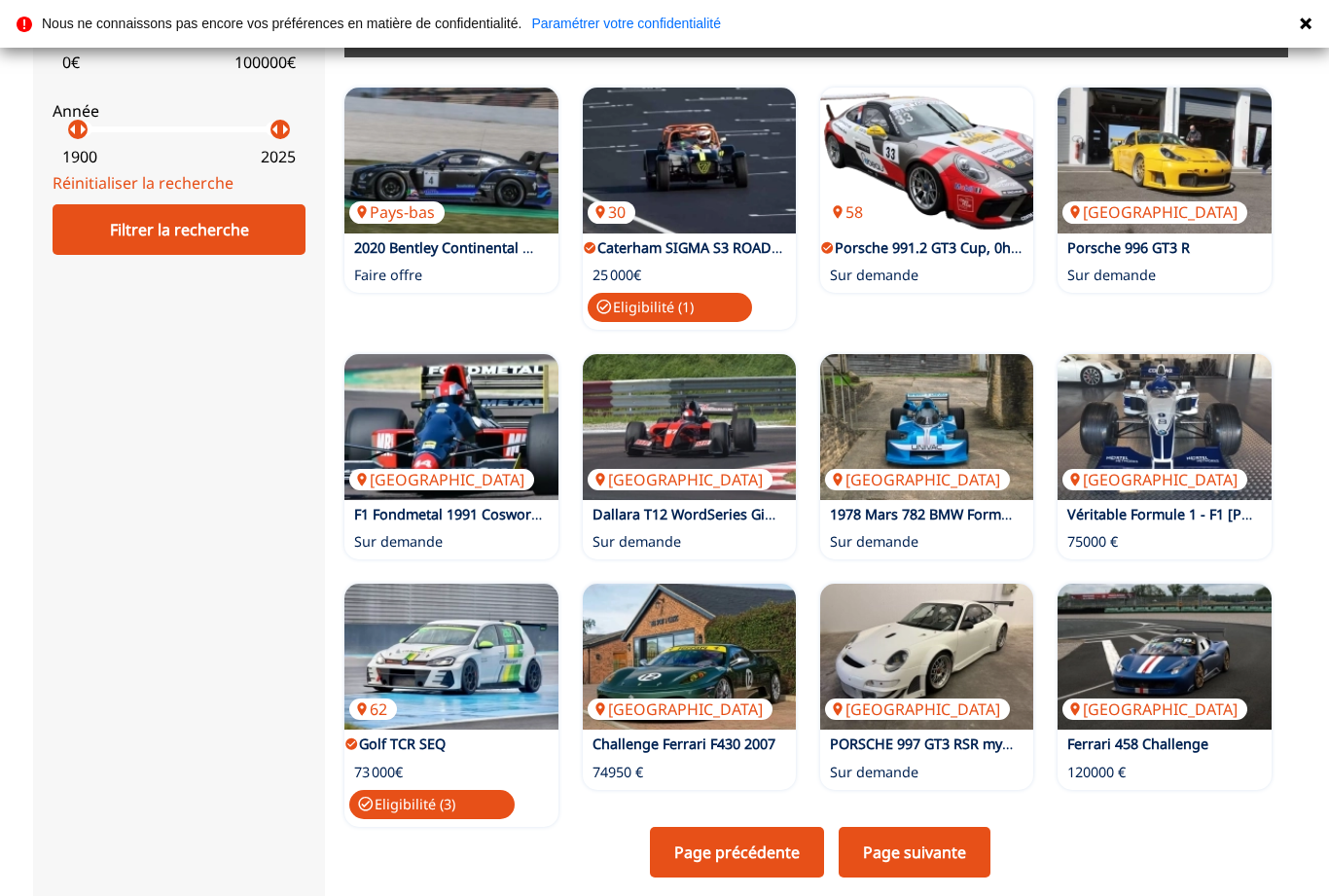
click at [718, 584] on img at bounding box center [689, 657] width 213 height 146
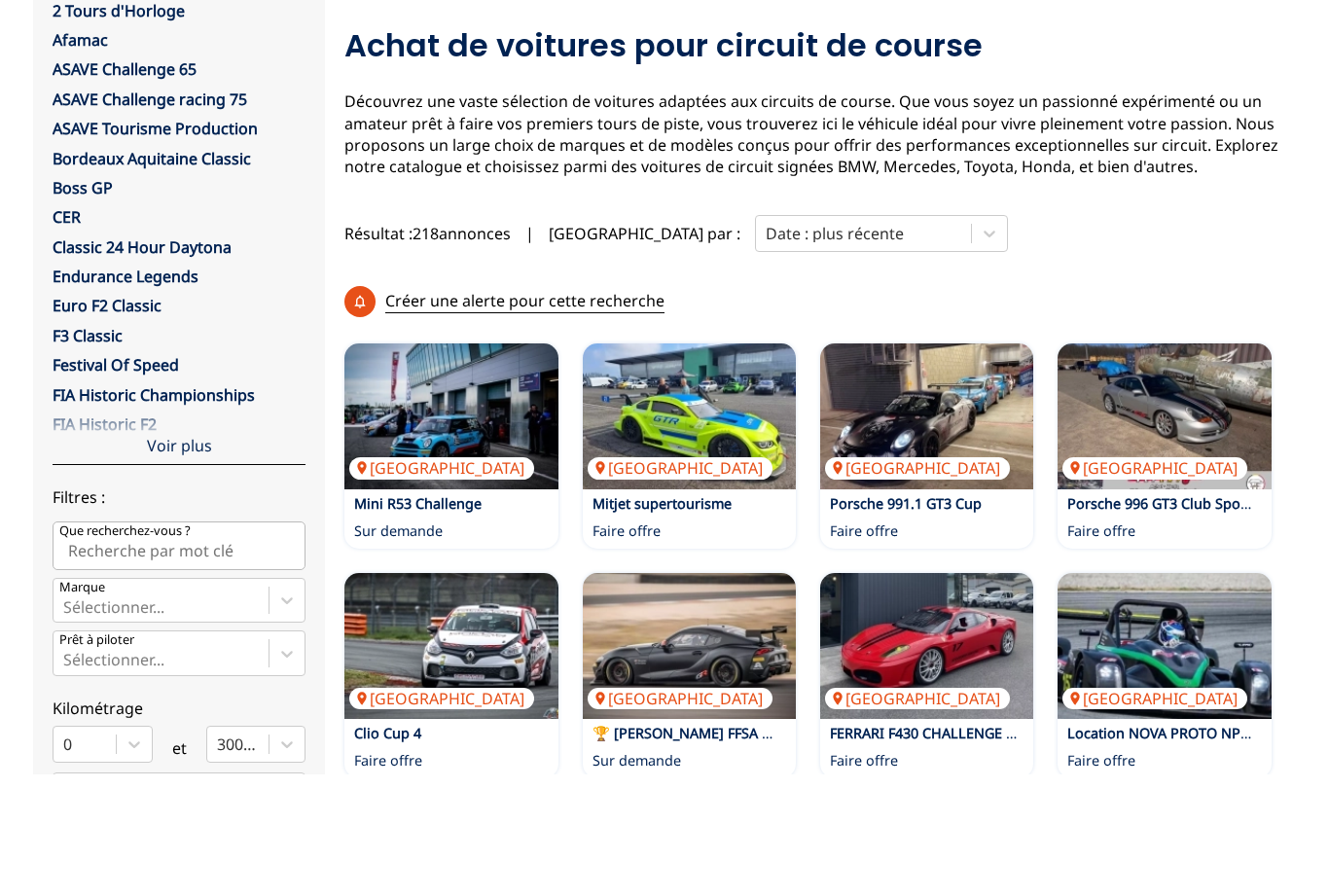
scroll to position [1329, 0]
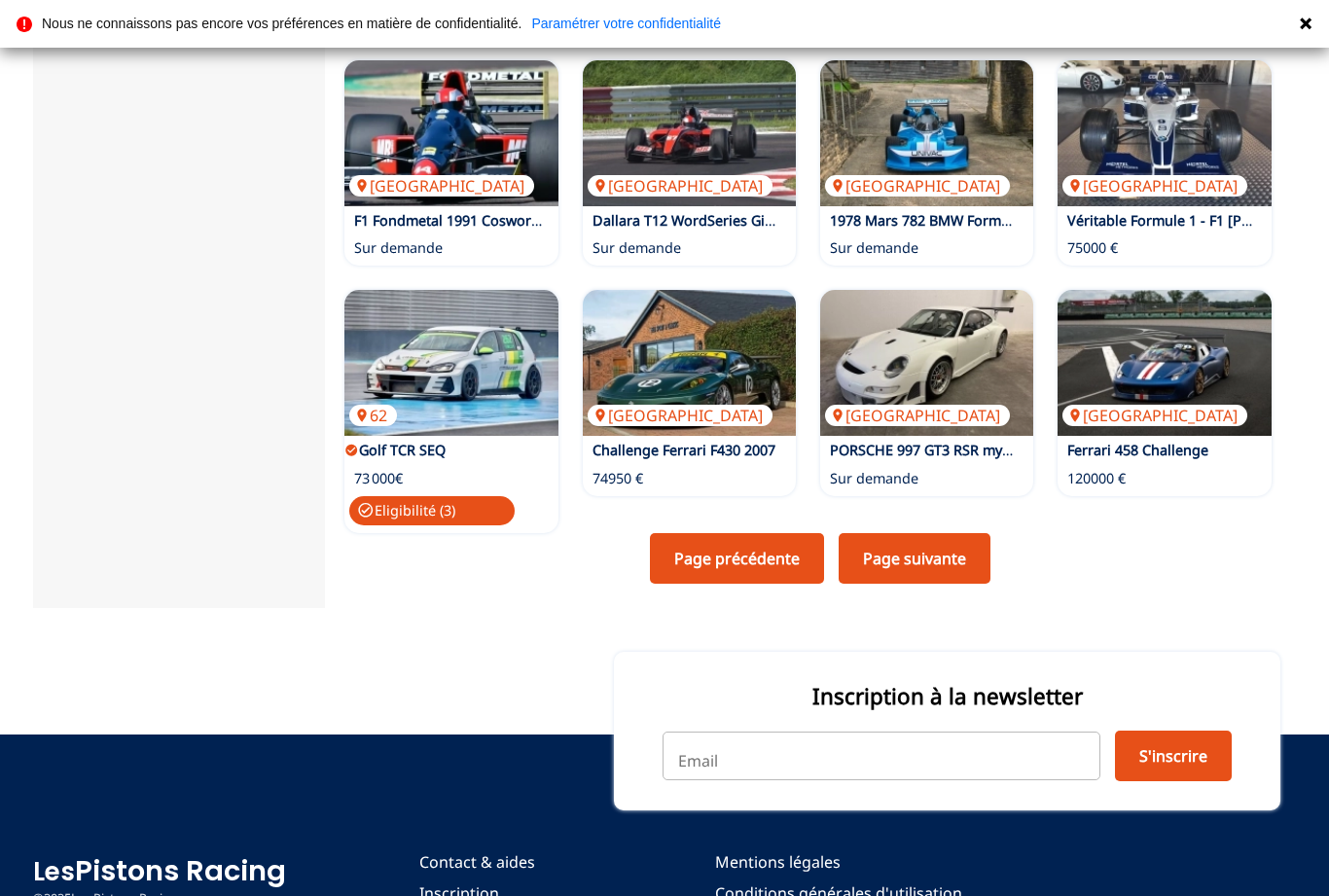
click at [943, 533] on link "Page suivante" at bounding box center [914, 558] width 152 height 51
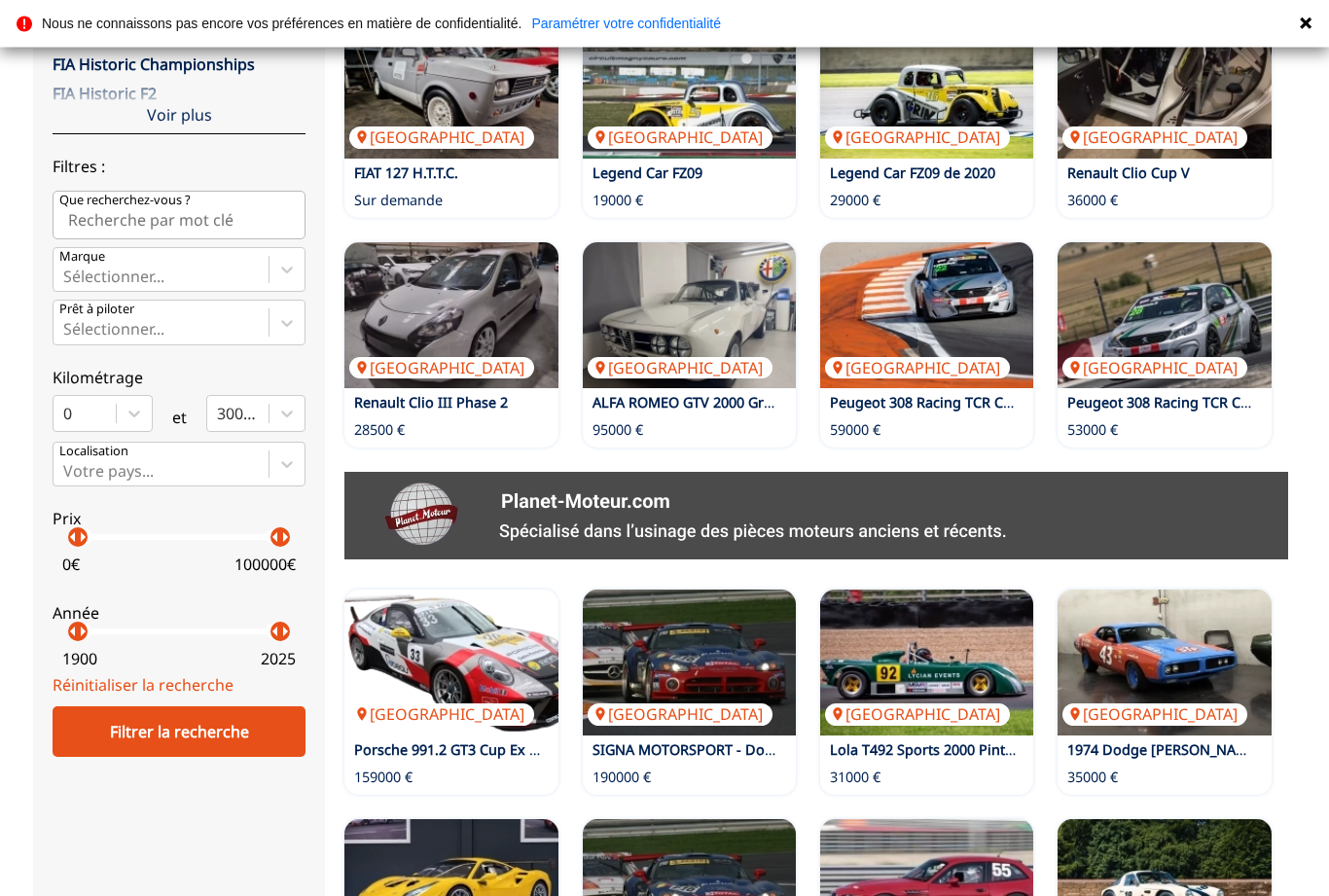
scroll to position [533, 0]
click at [966, 244] on img at bounding box center [926, 315] width 213 height 146
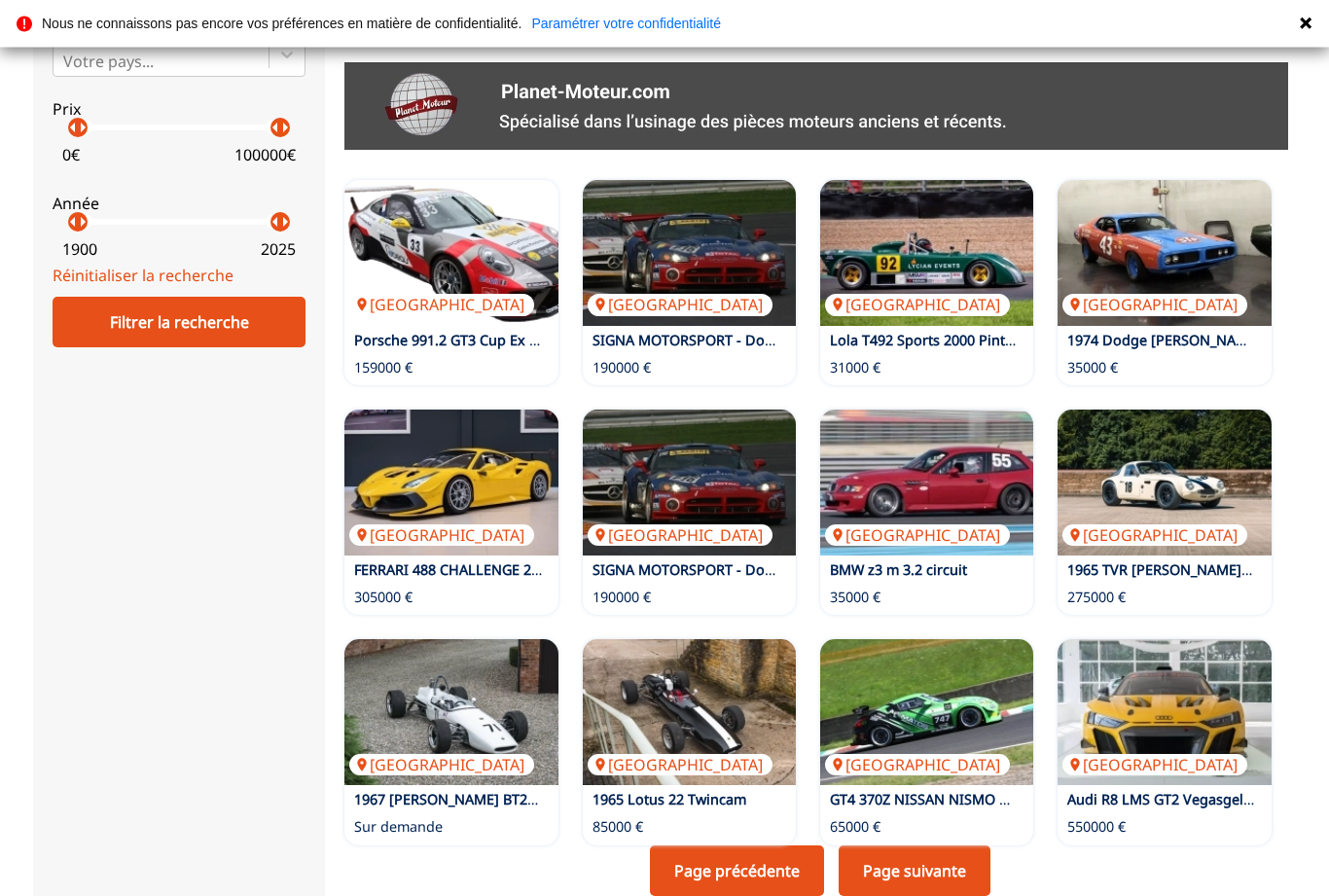
scroll to position [954, 0]
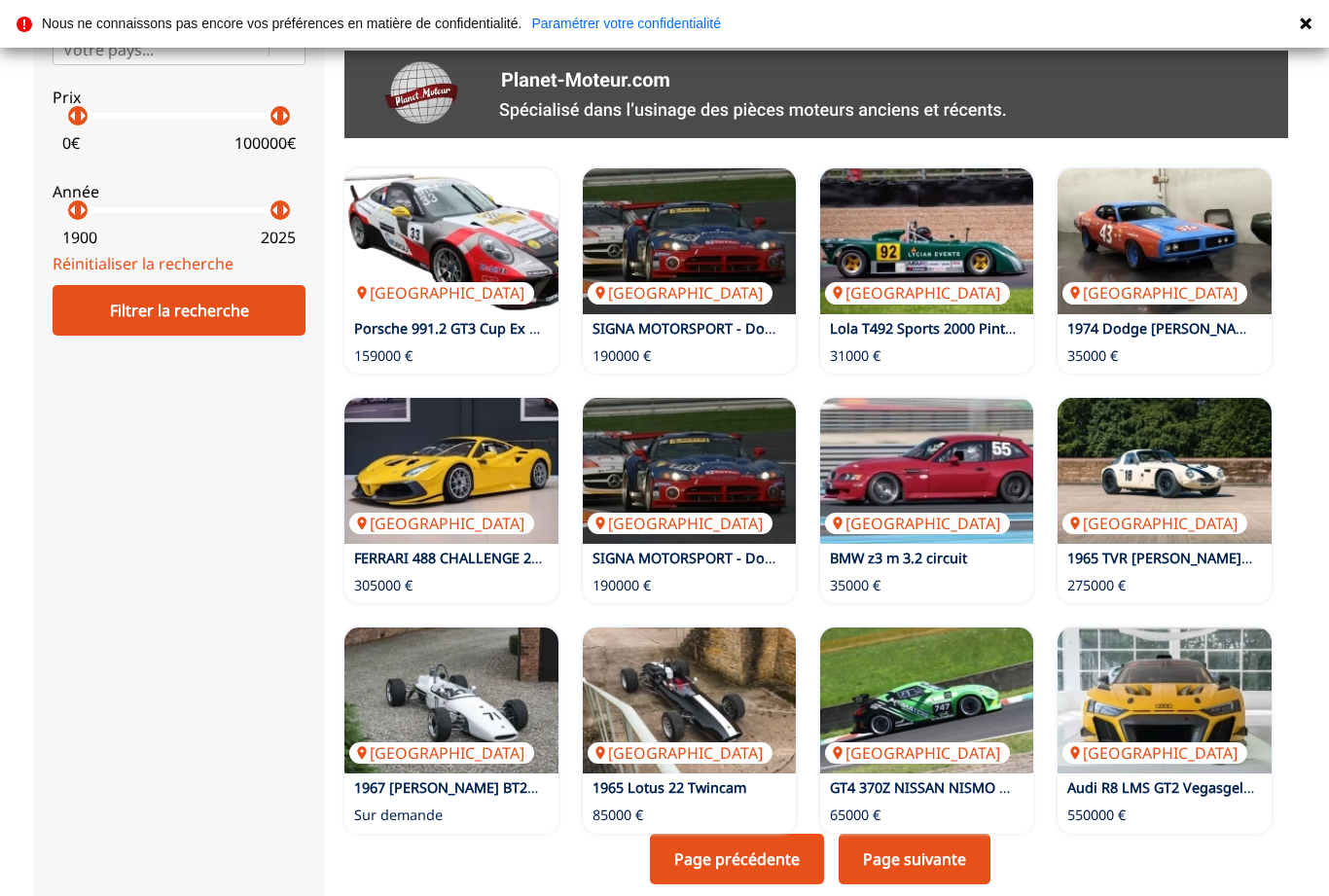
click at [930, 833] on link "Page suivante" at bounding box center [914, 859] width 152 height 51
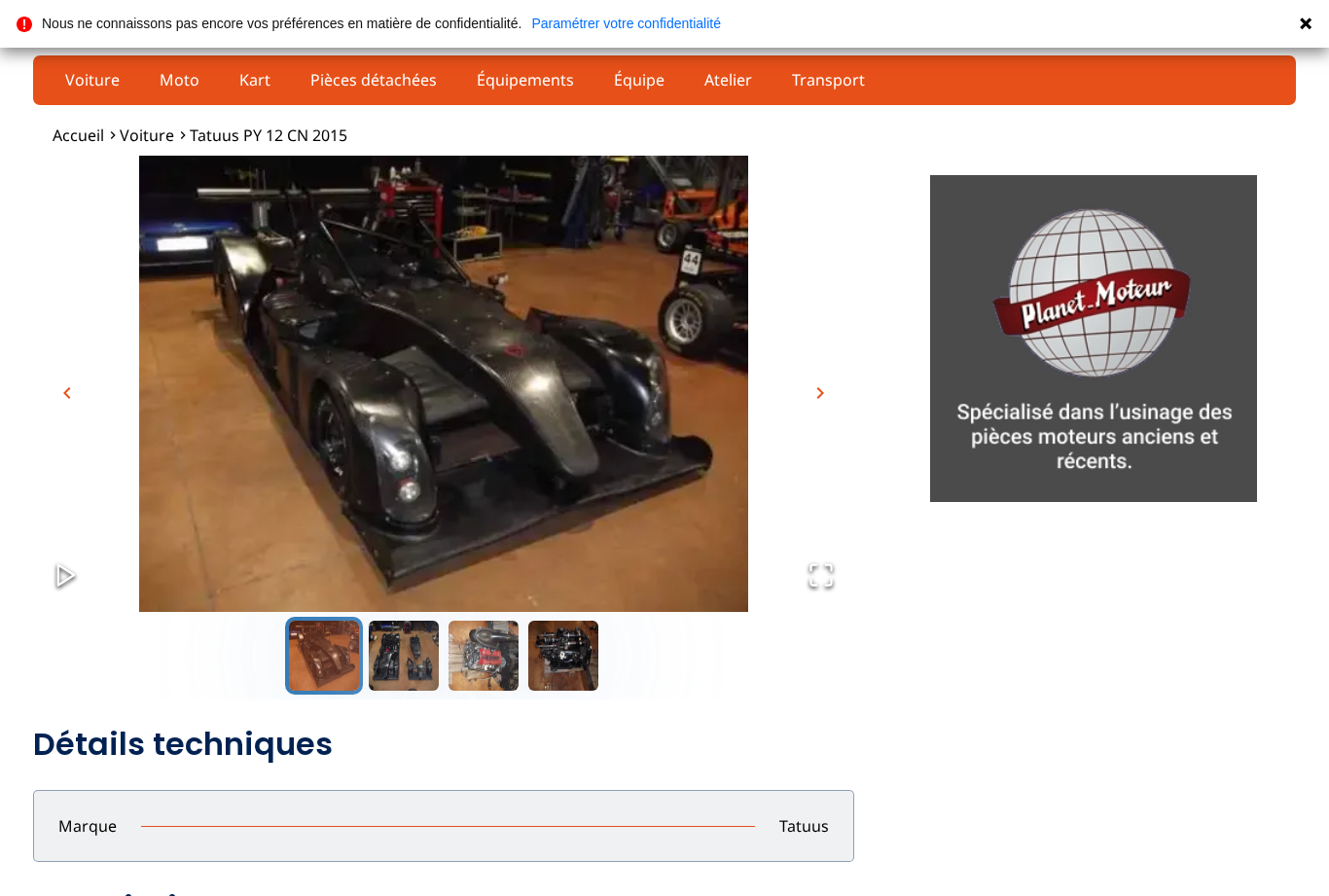
click at [422, 649] on button "Go to Slide 2" at bounding box center [403, 655] width 78 height 78
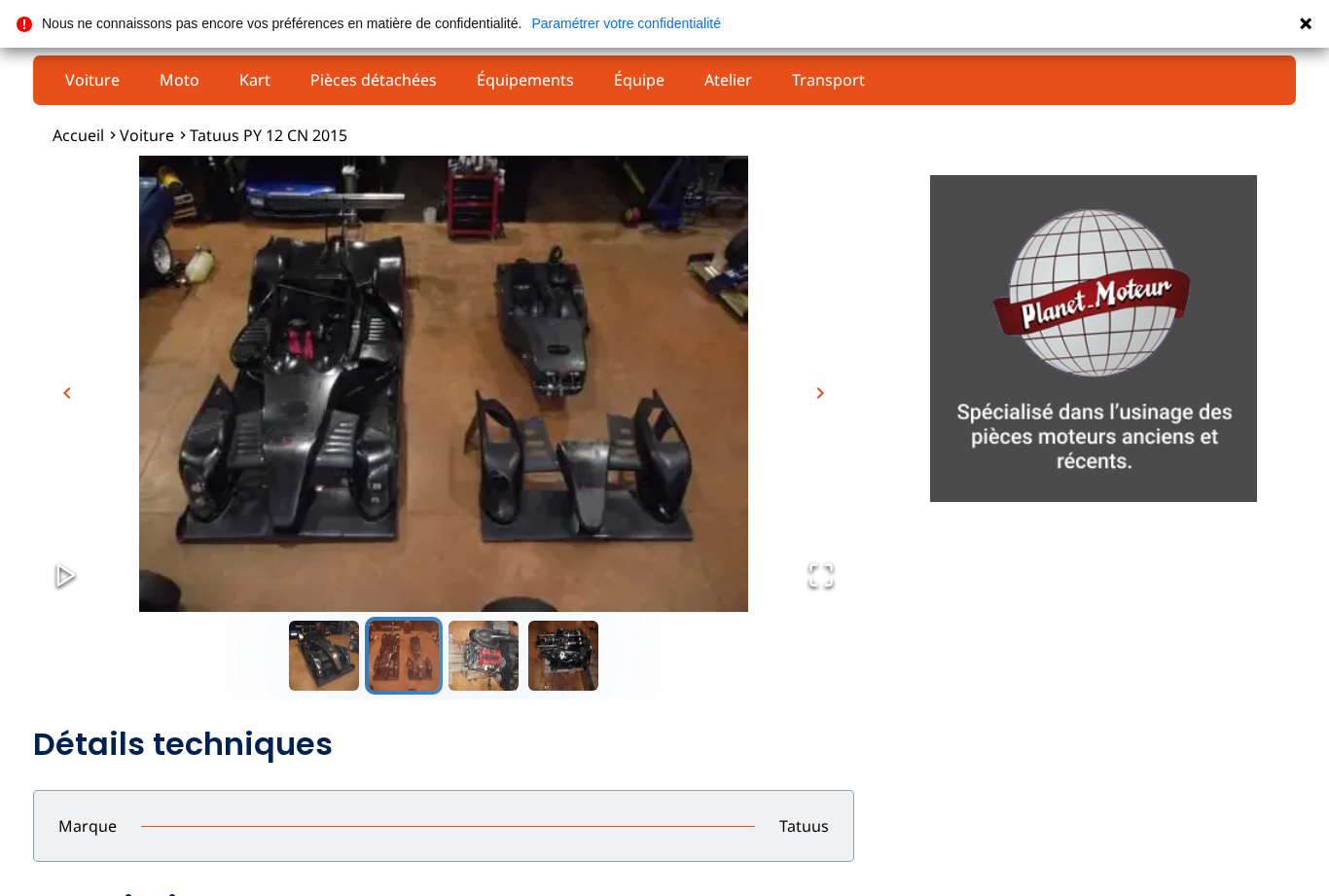
click at [517, 690] on button "Go to Slide 3" at bounding box center [483, 655] width 78 height 78
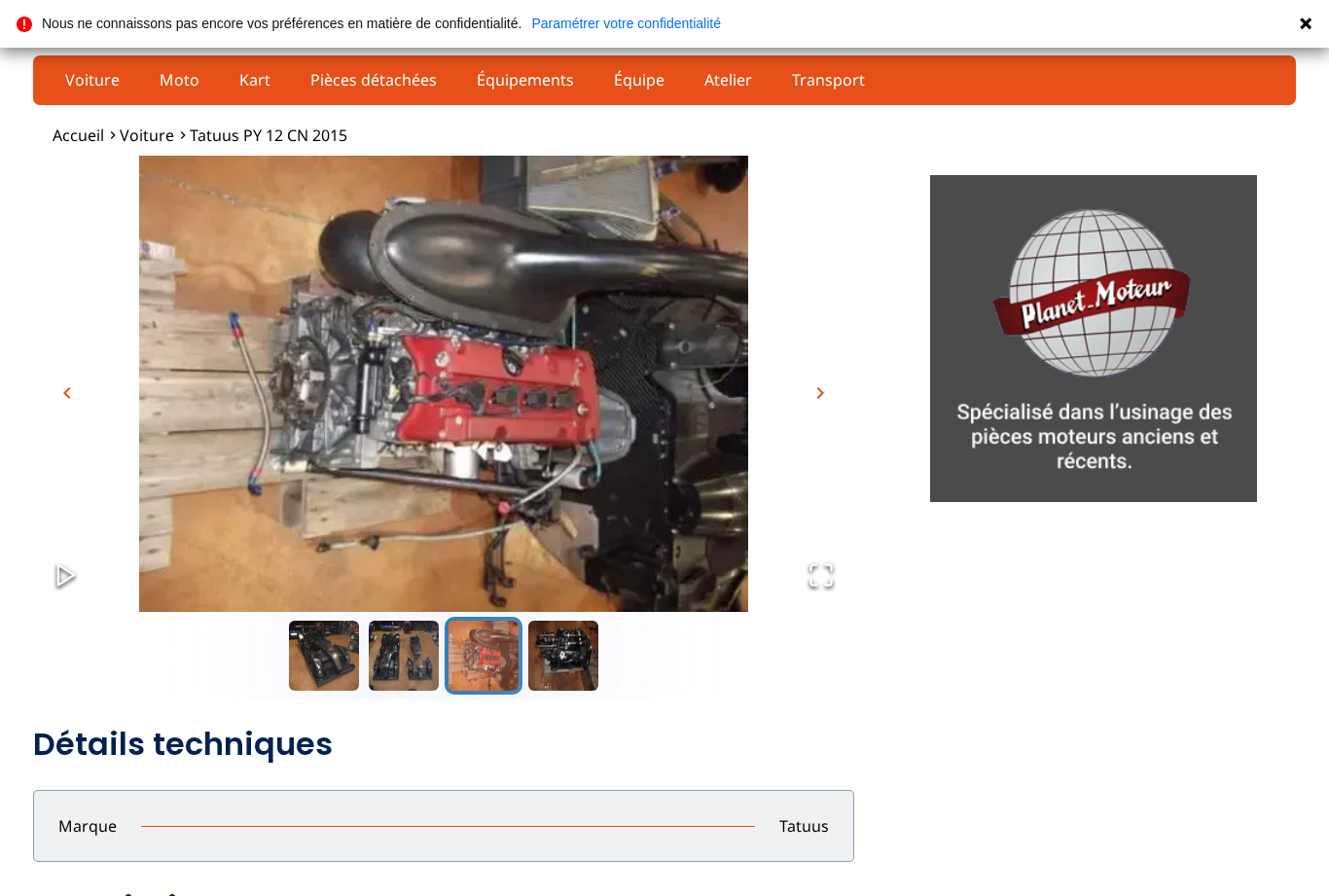
click at [564, 661] on button "Go to Slide 4" at bounding box center [562, 655] width 78 height 78
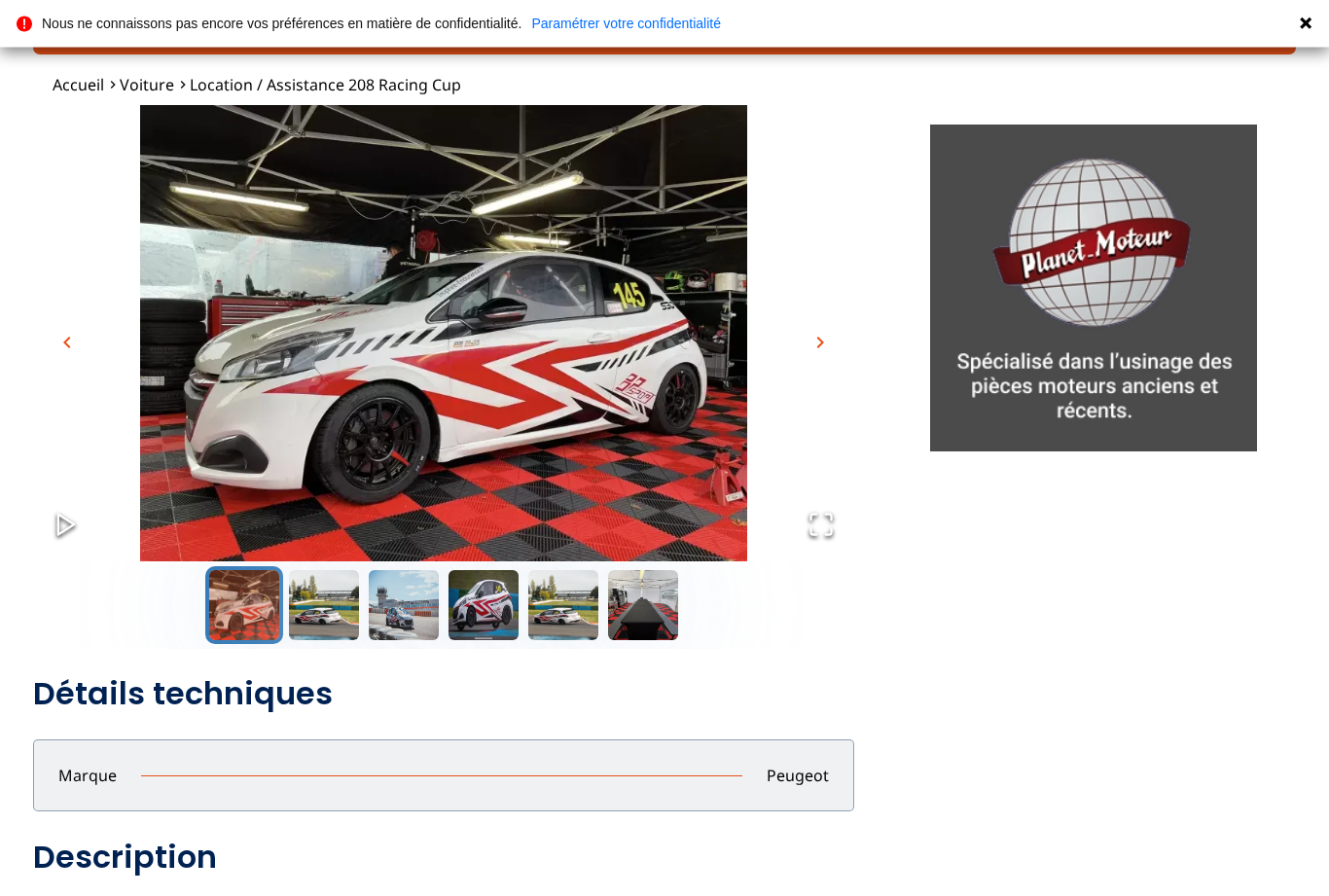
scroll to position [53, 0]
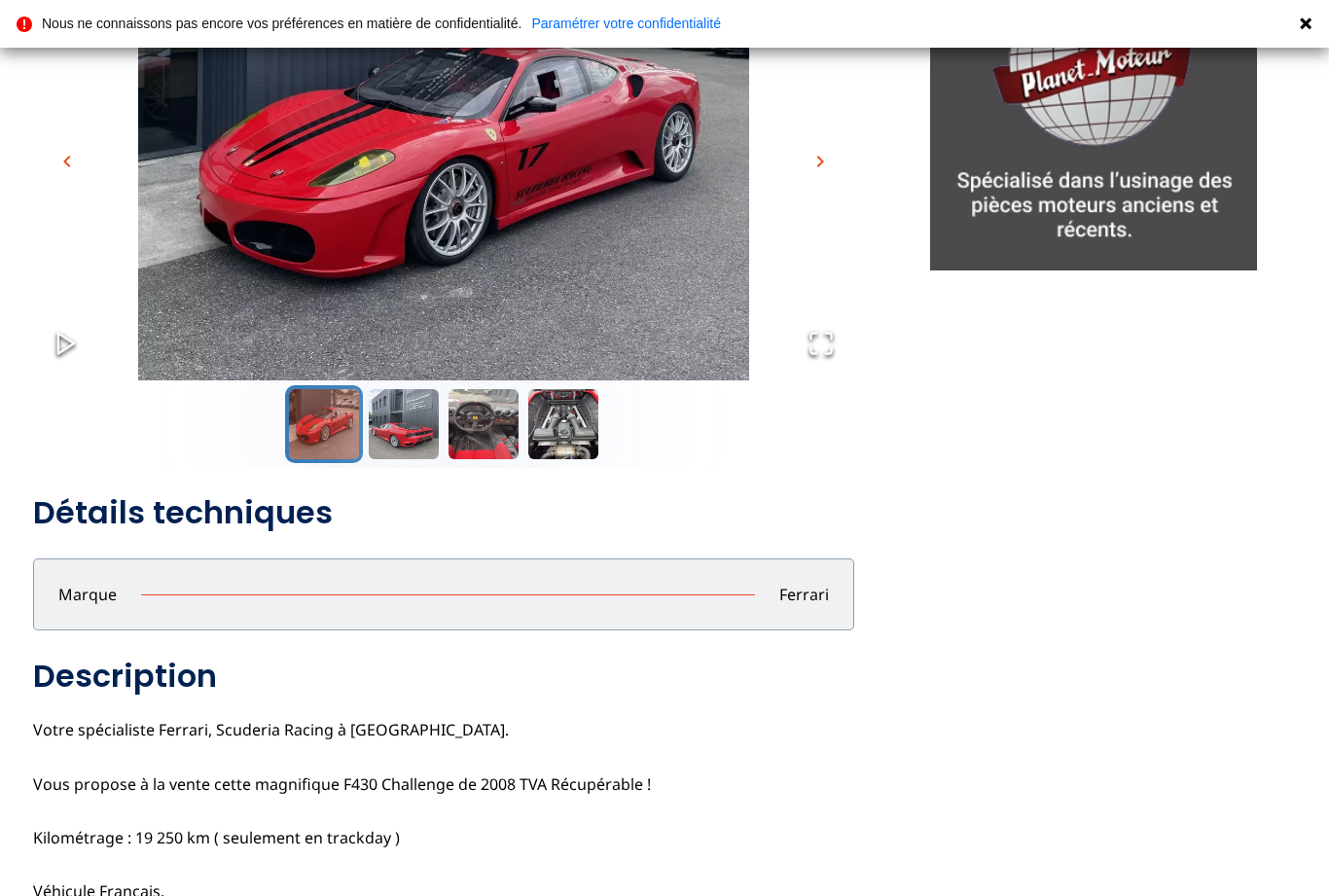
scroll to position [201, 0]
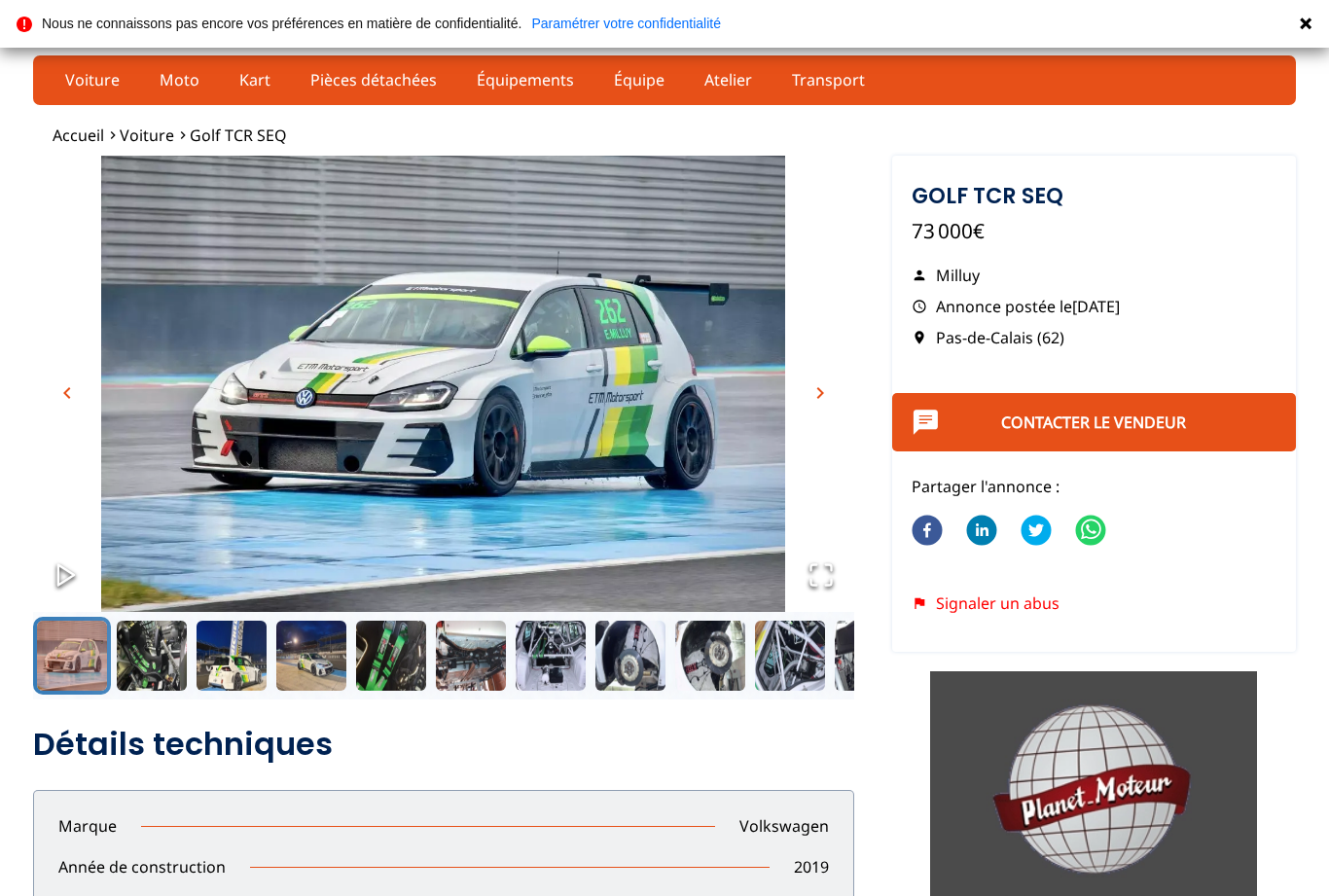
scroll to position [46, 0]
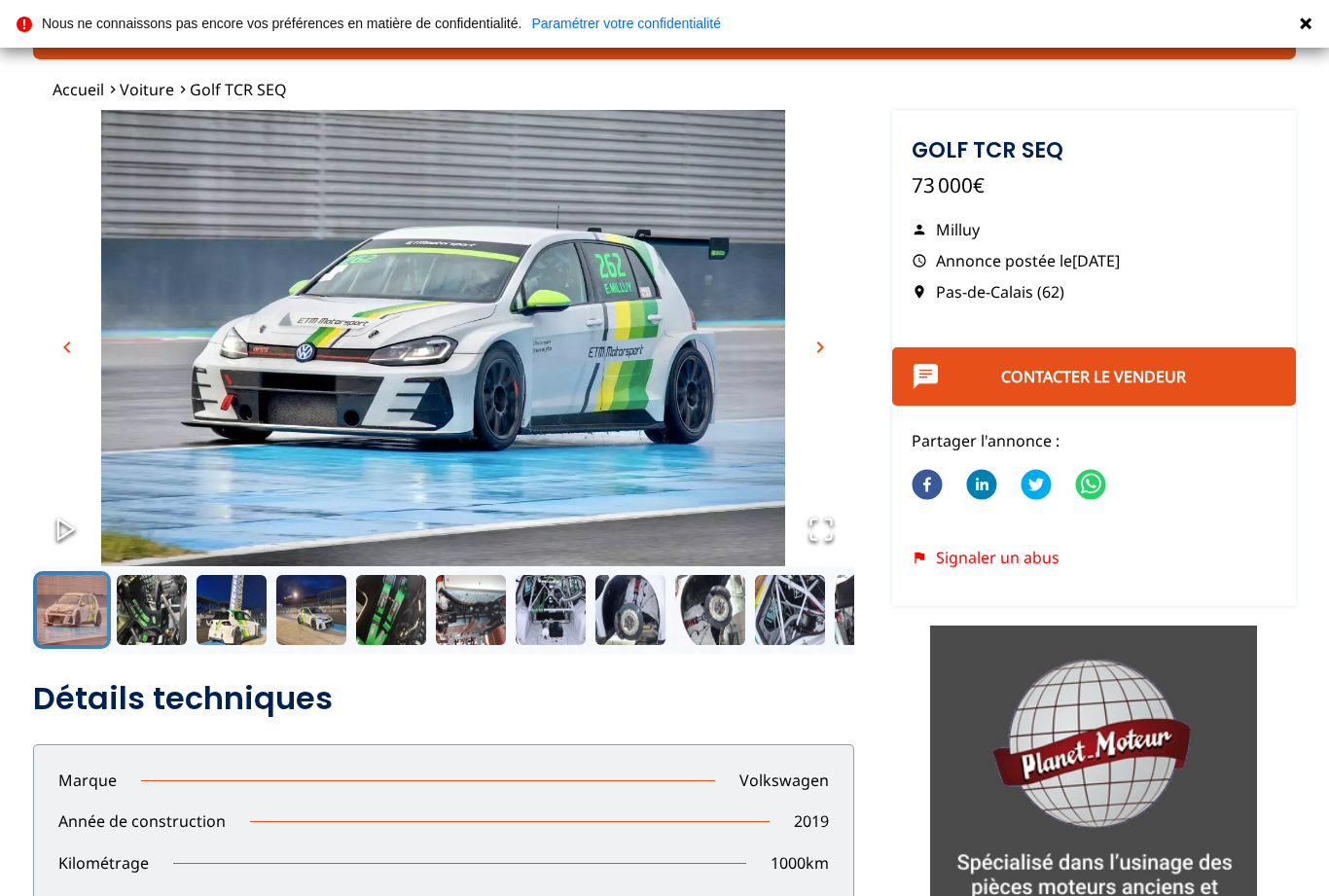
click at [331, 594] on button "Go to Slide 4" at bounding box center [310, 609] width 78 height 78
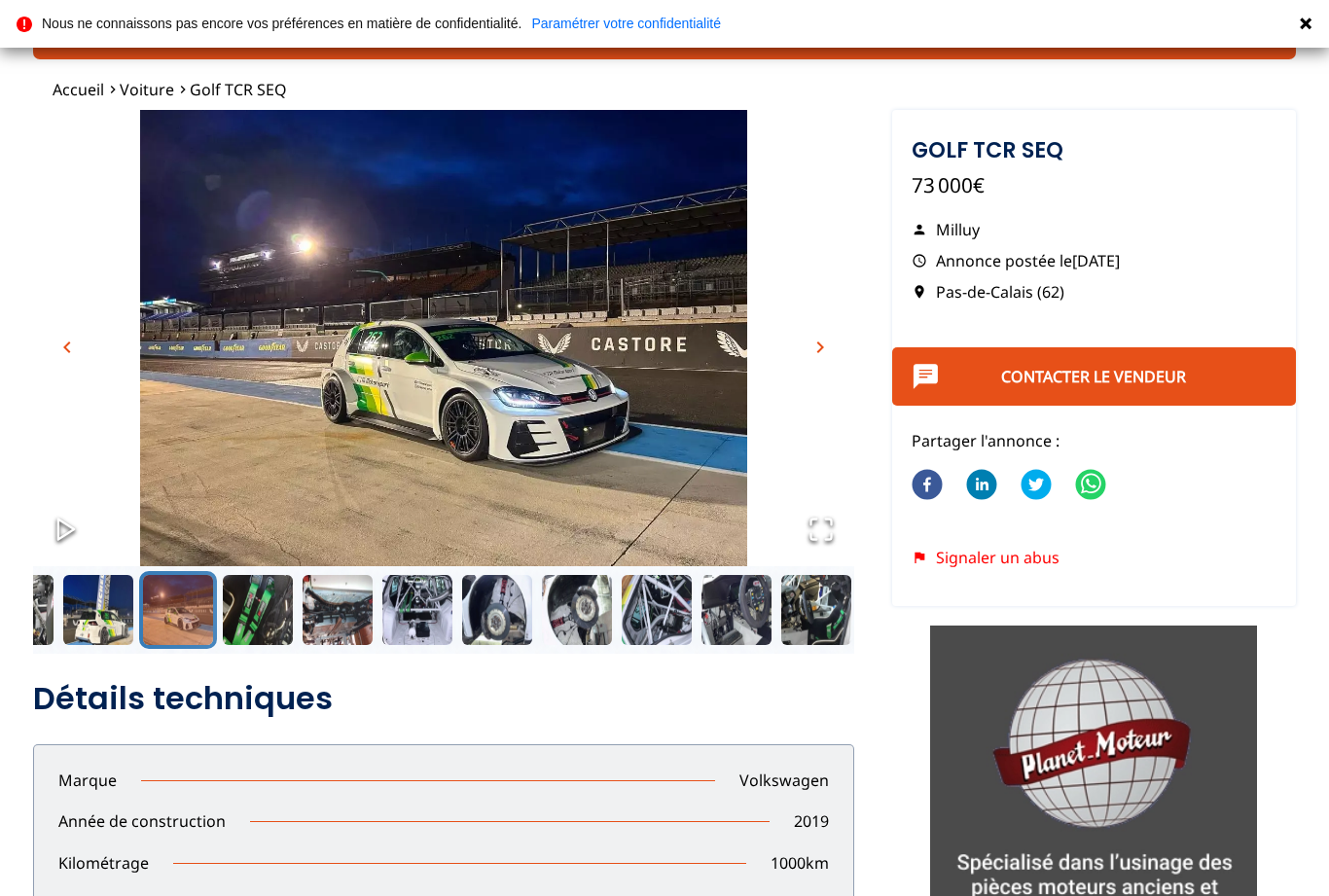
click at [830, 346] on button "chevron_right" at bounding box center [821, 347] width 29 height 29
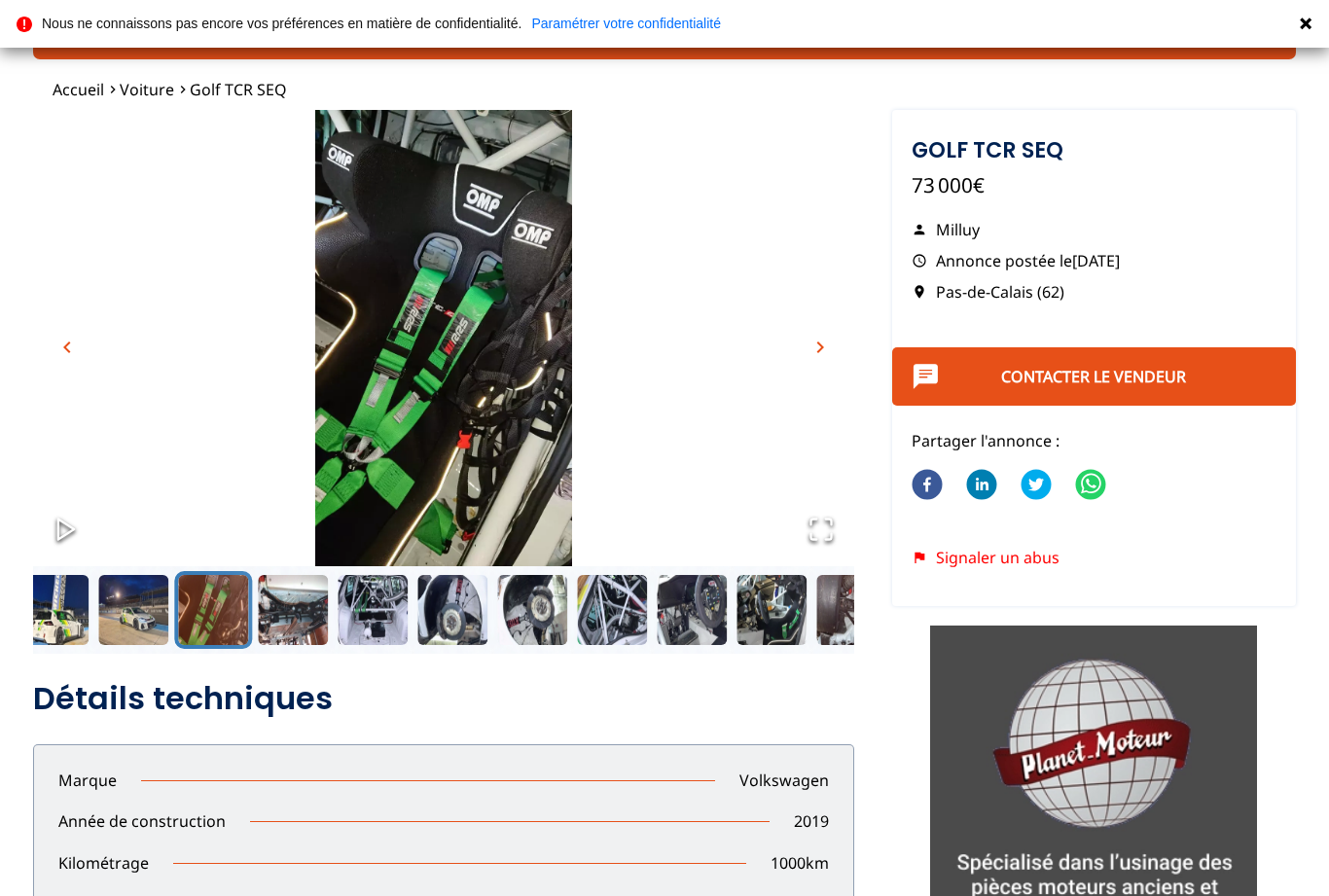
click at [818, 349] on span "chevron_right" at bounding box center [820, 347] width 24 height 24
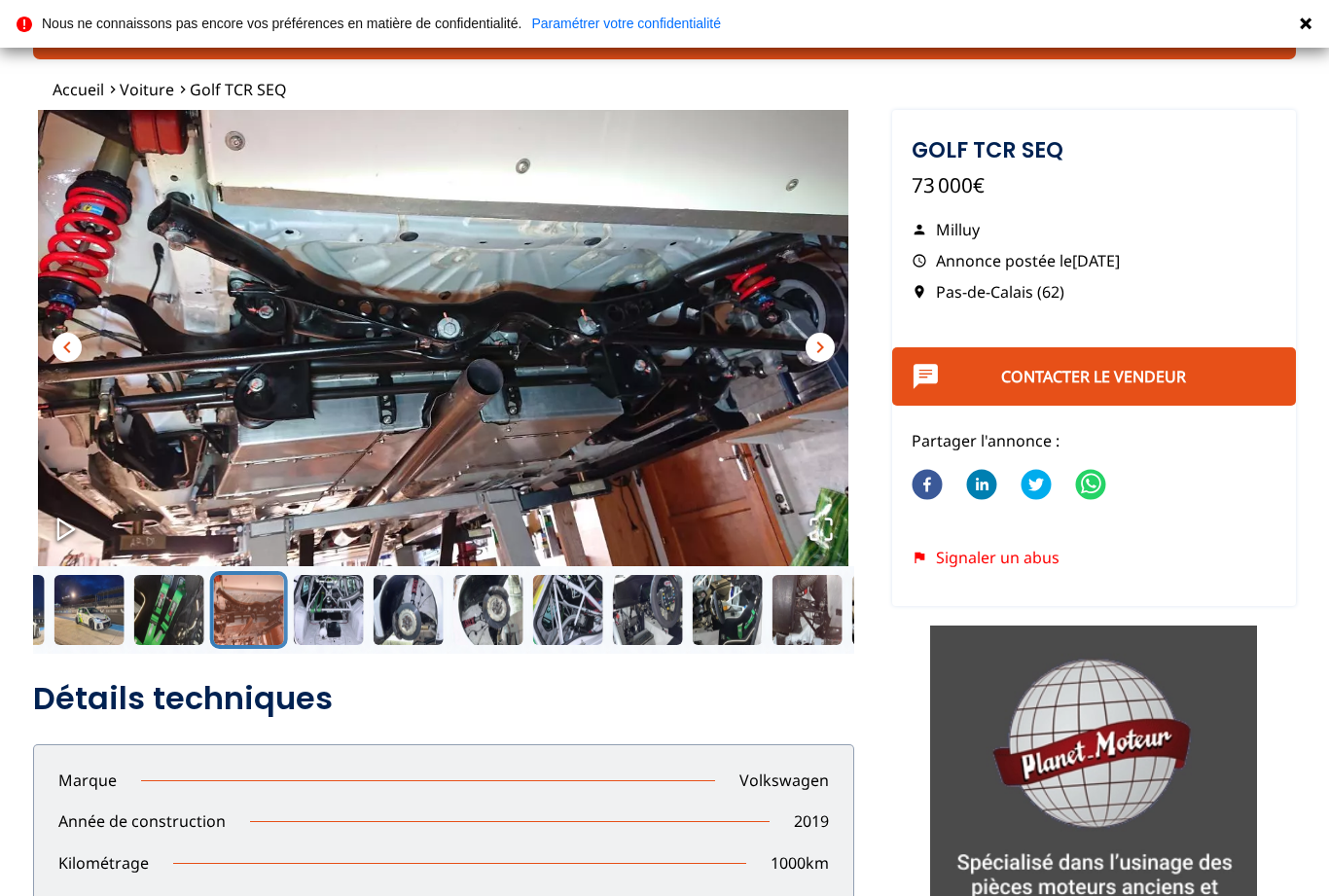
click at [824, 352] on span "chevron_right" at bounding box center [820, 347] width 24 height 24
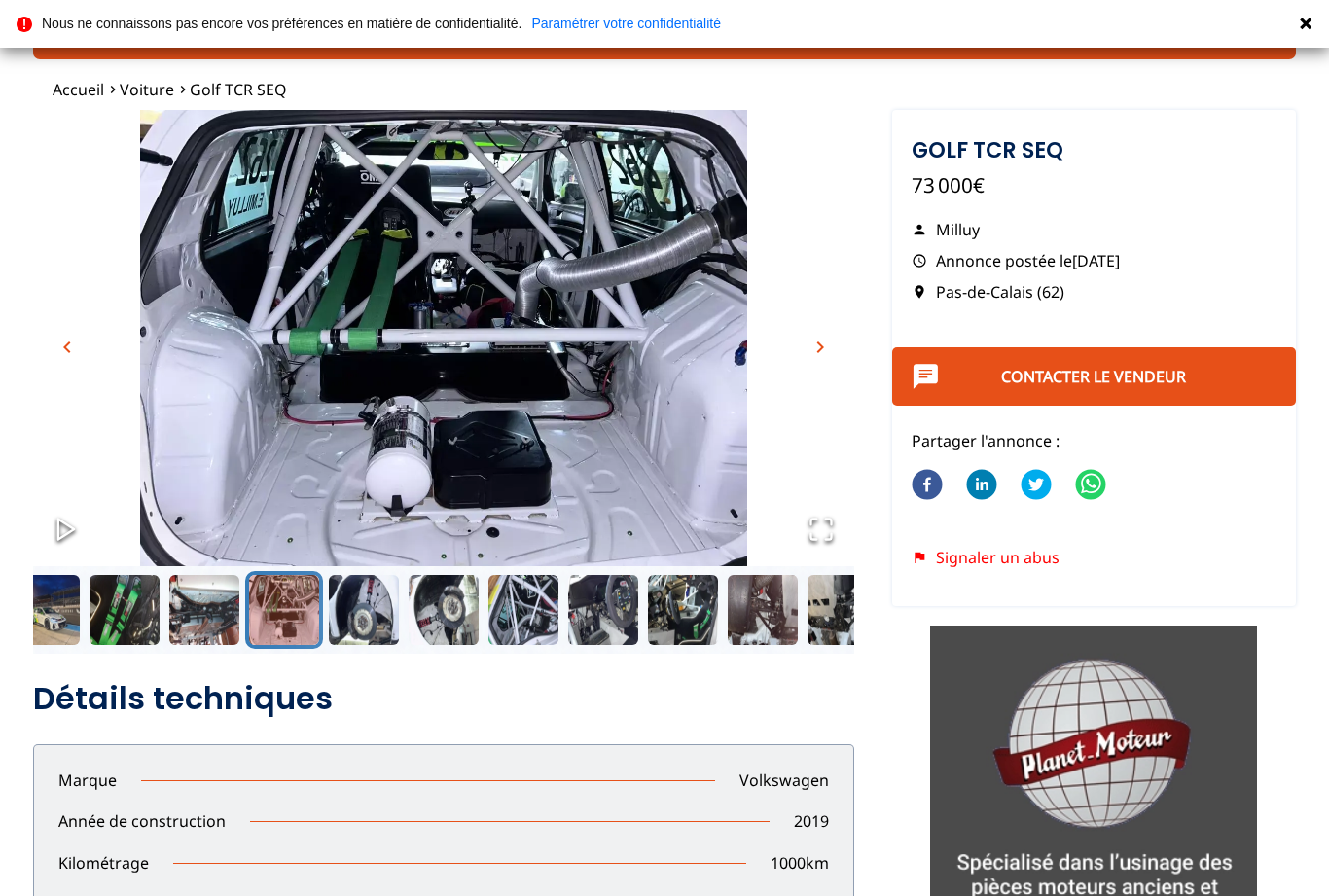
click at [825, 354] on span "chevron_right" at bounding box center [820, 347] width 24 height 24
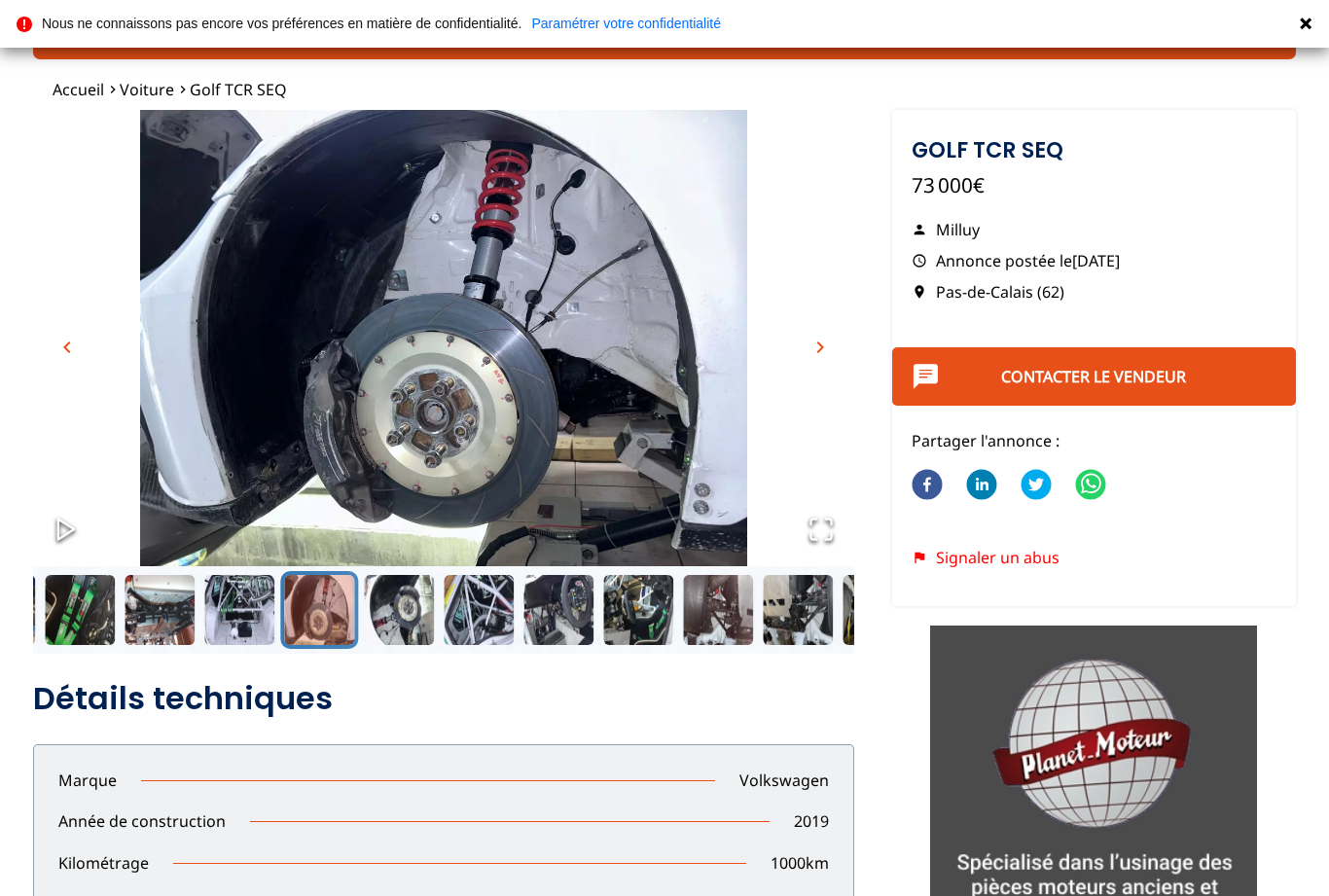
click at [827, 354] on span "chevron_right" at bounding box center [820, 347] width 24 height 24
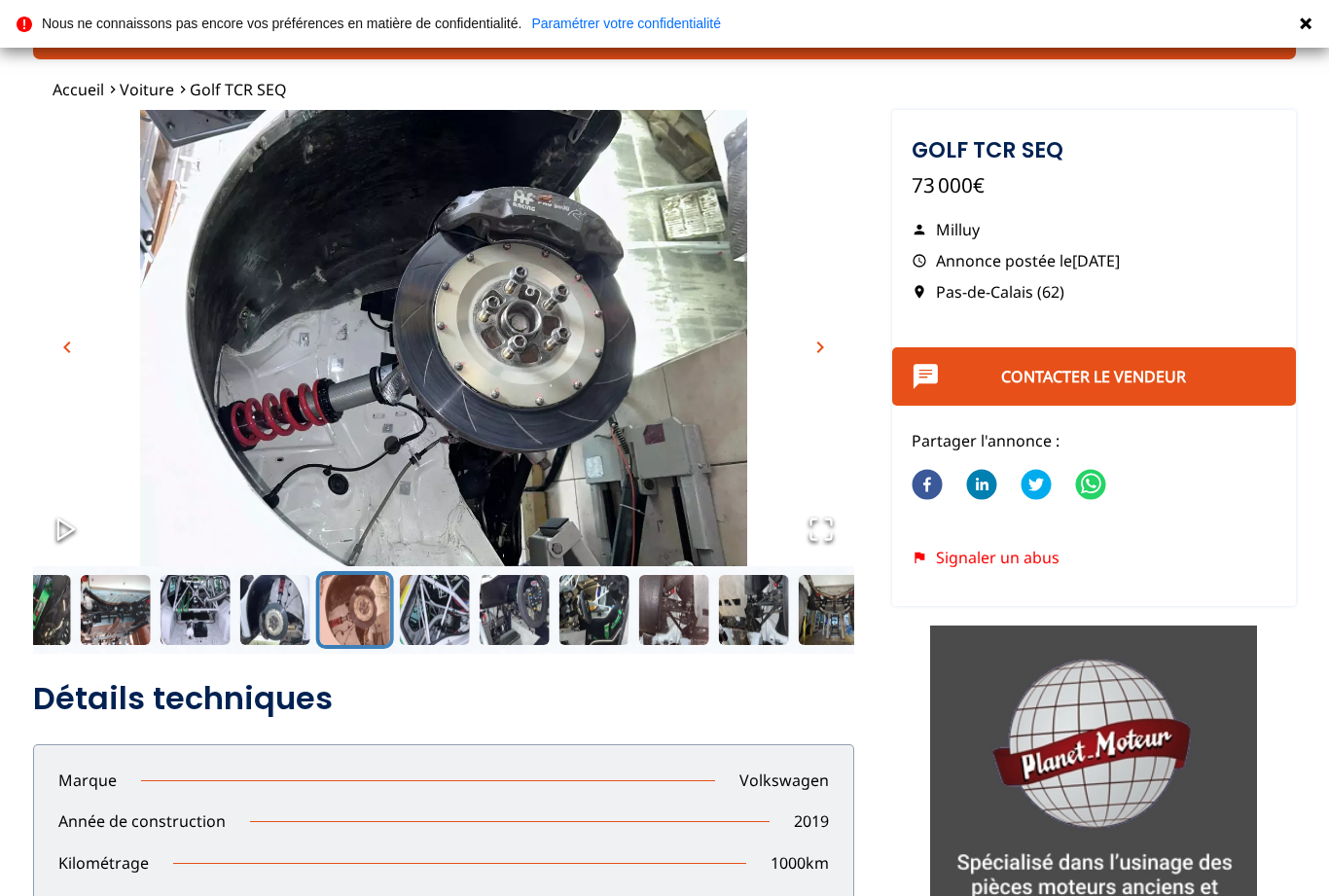
click at [828, 350] on span "chevron_right" at bounding box center [820, 347] width 24 height 24
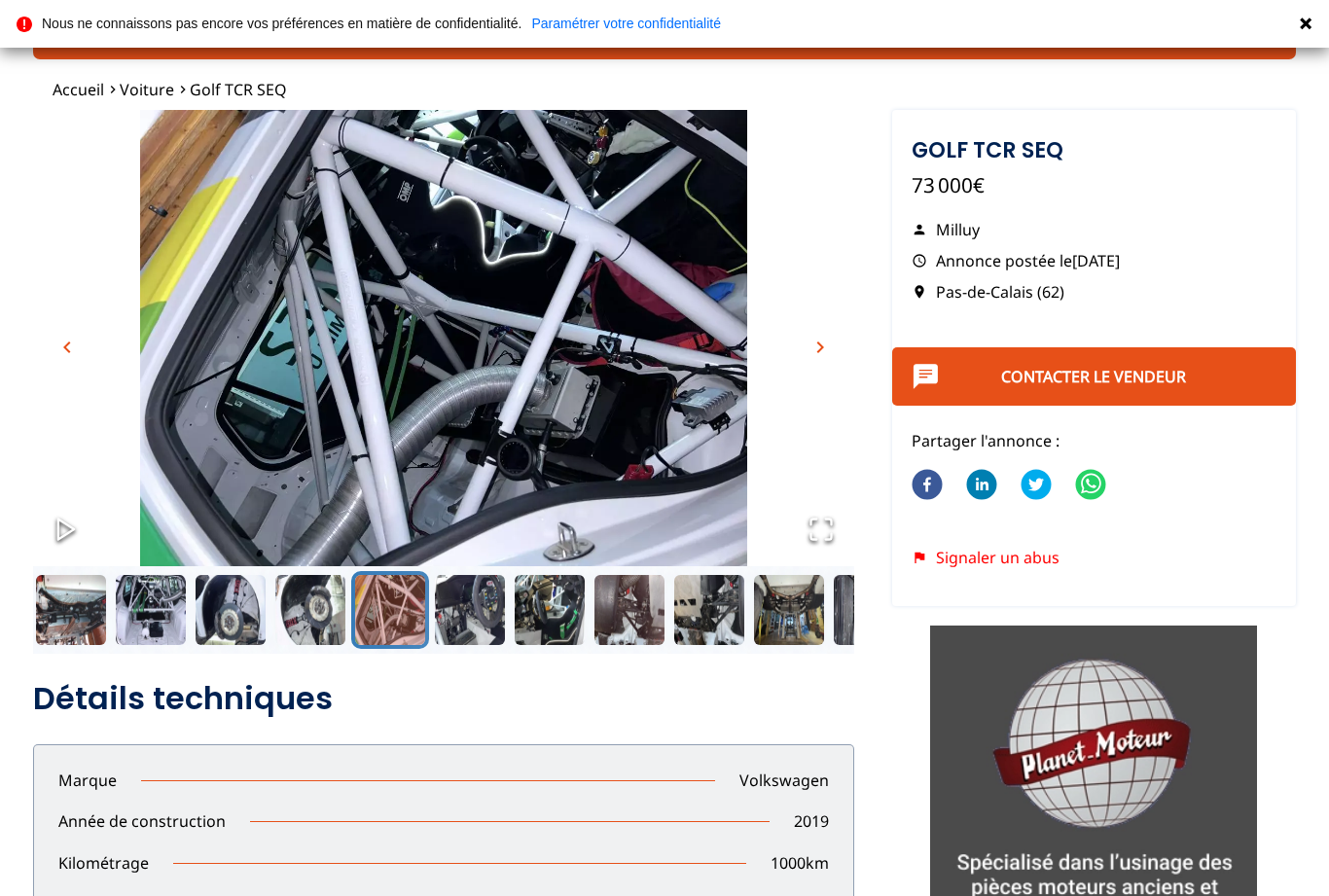
click at [828, 349] on span "chevron_right" at bounding box center [820, 347] width 24 height 24
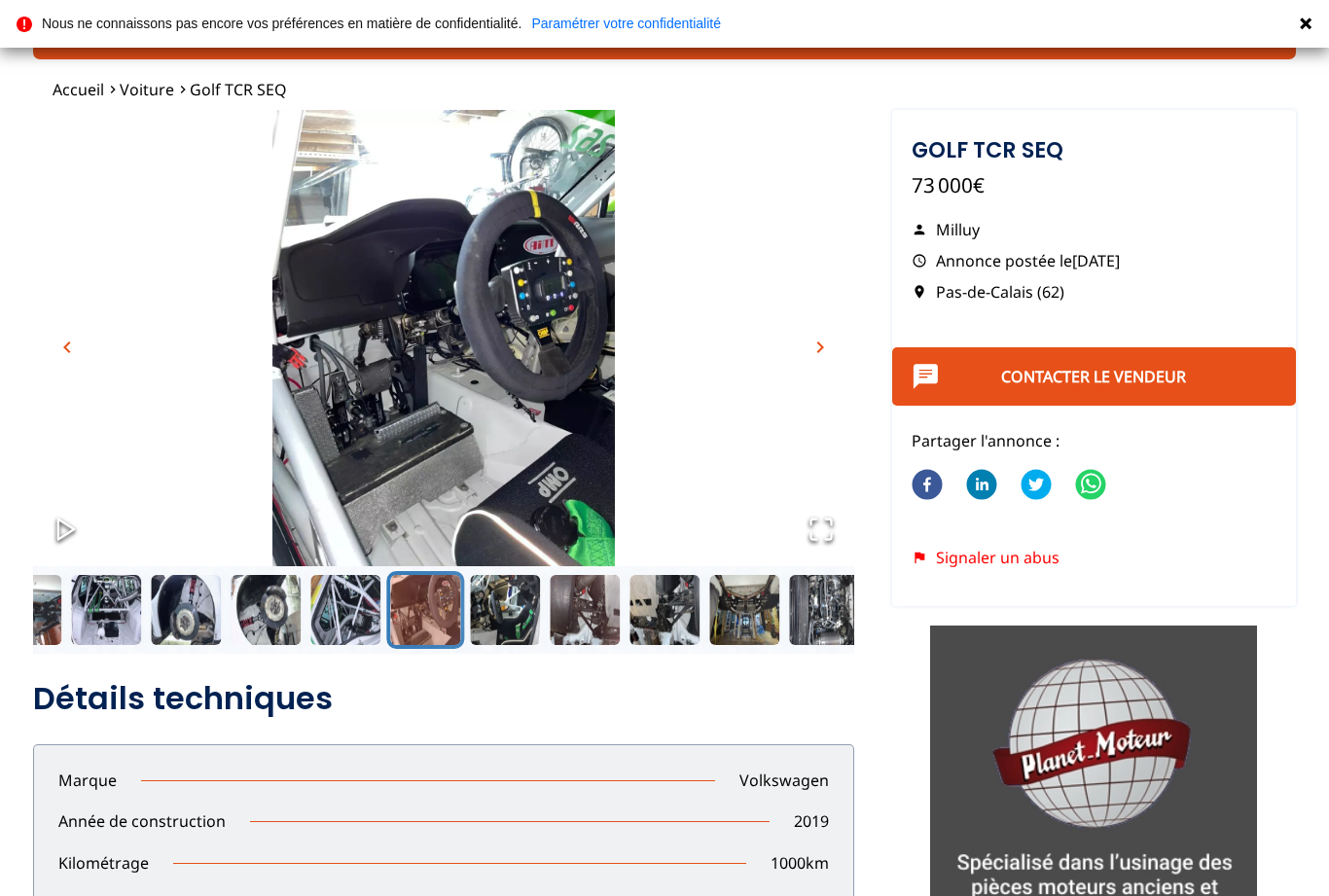
click at [823, 347] on span "chevron_right" at bounding box center [820, 347] width 24 height 24
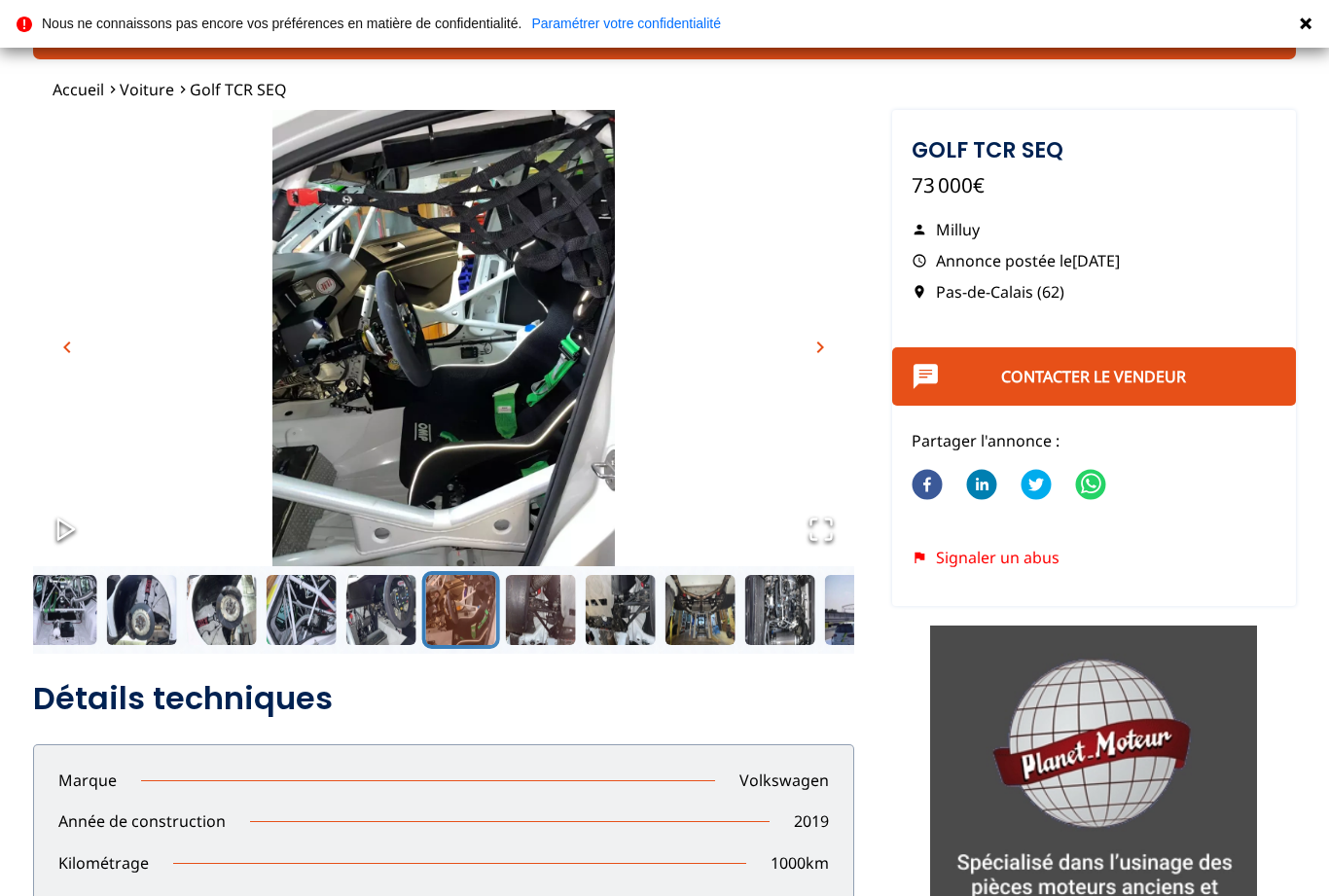
click at [820, 343] on span "chevron_right" at bounding box center [820, 347] width 24 height 24
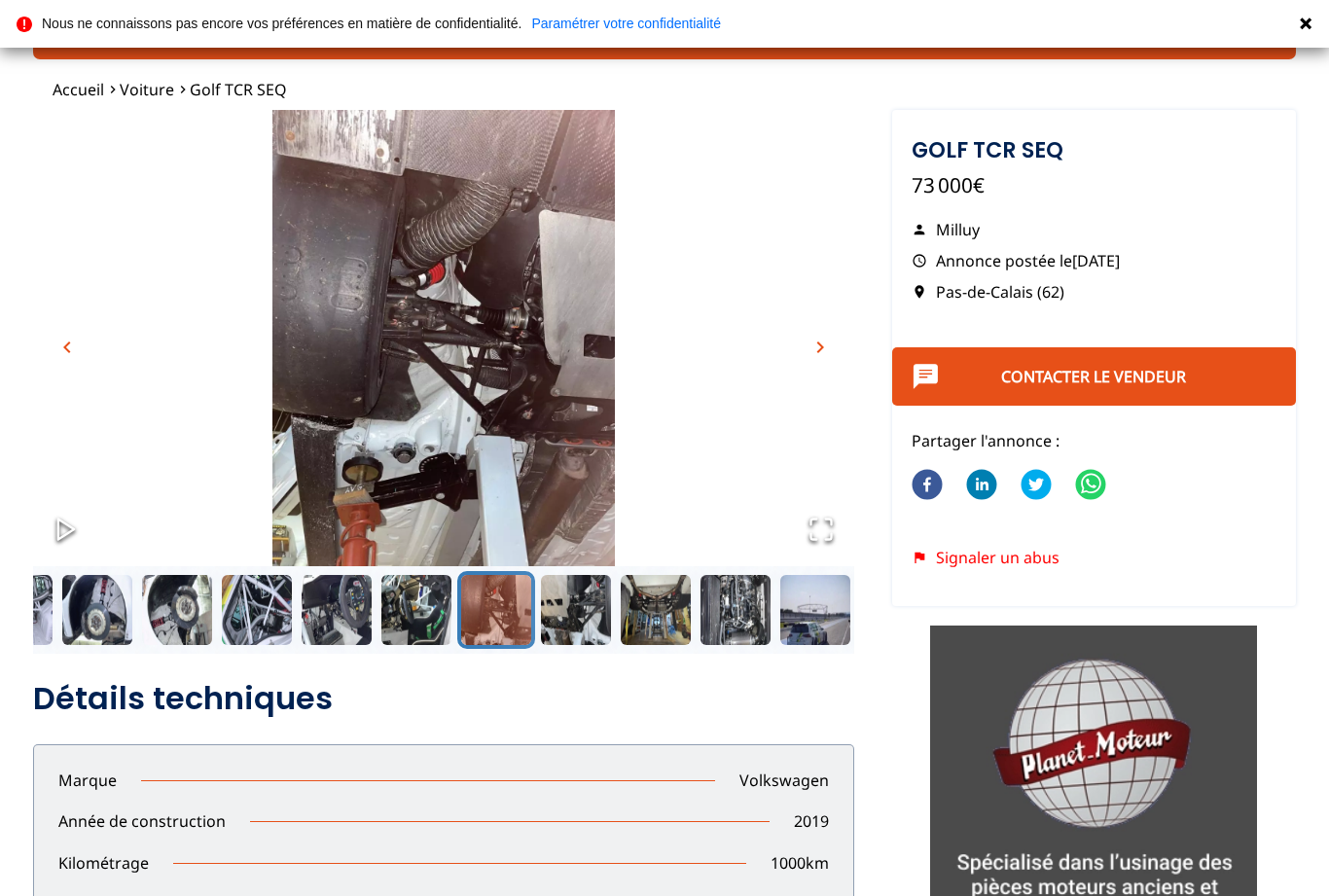
click at [824, 341] on span "chevron_right" at bounding box center [820, 347] width 24 height 24
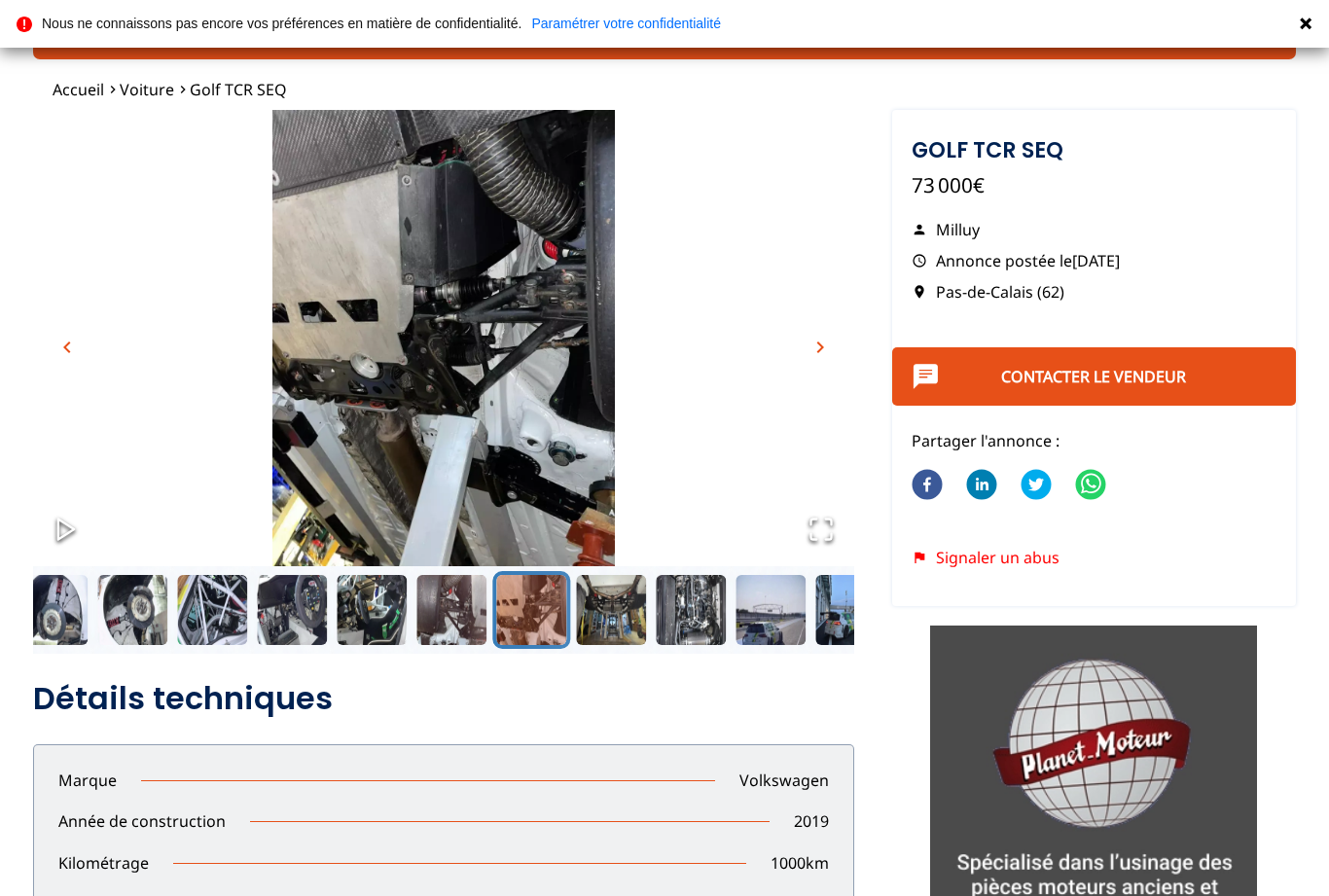
click at [824, 347] on span "chevron_right" at bounding box center [820, 347] width 24 height 24
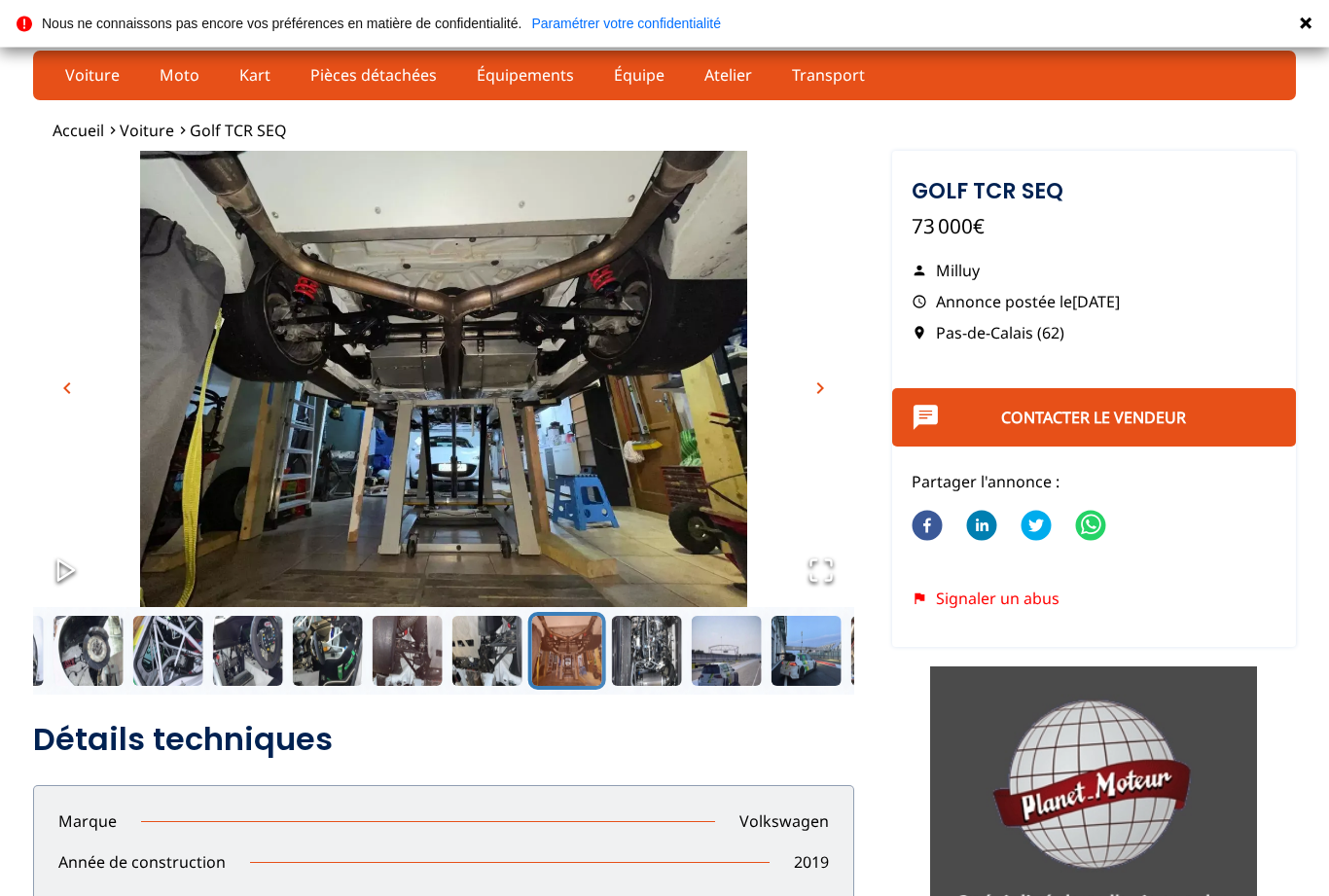
scroll to position [0, 0]
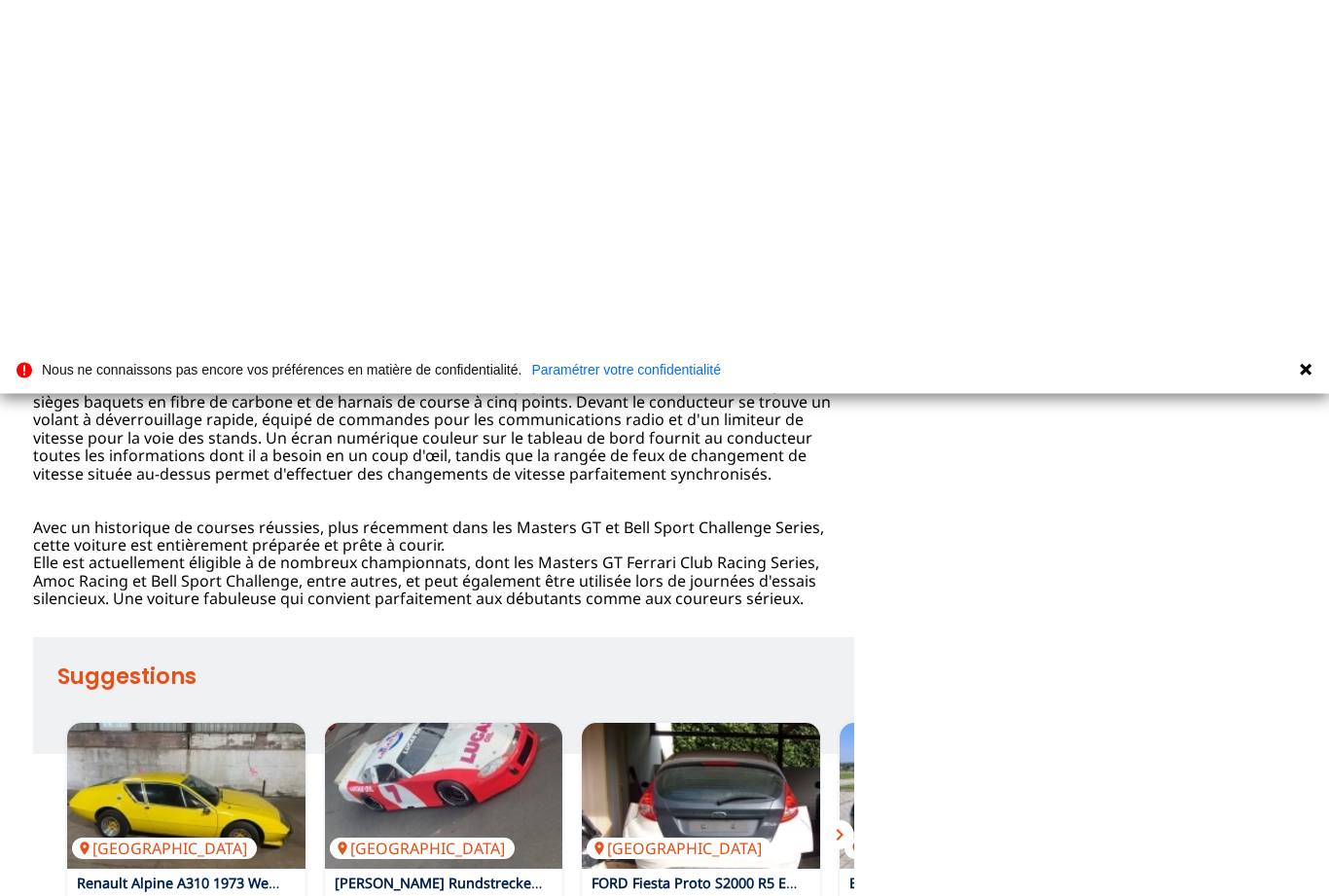
scroll to position [785, 0]
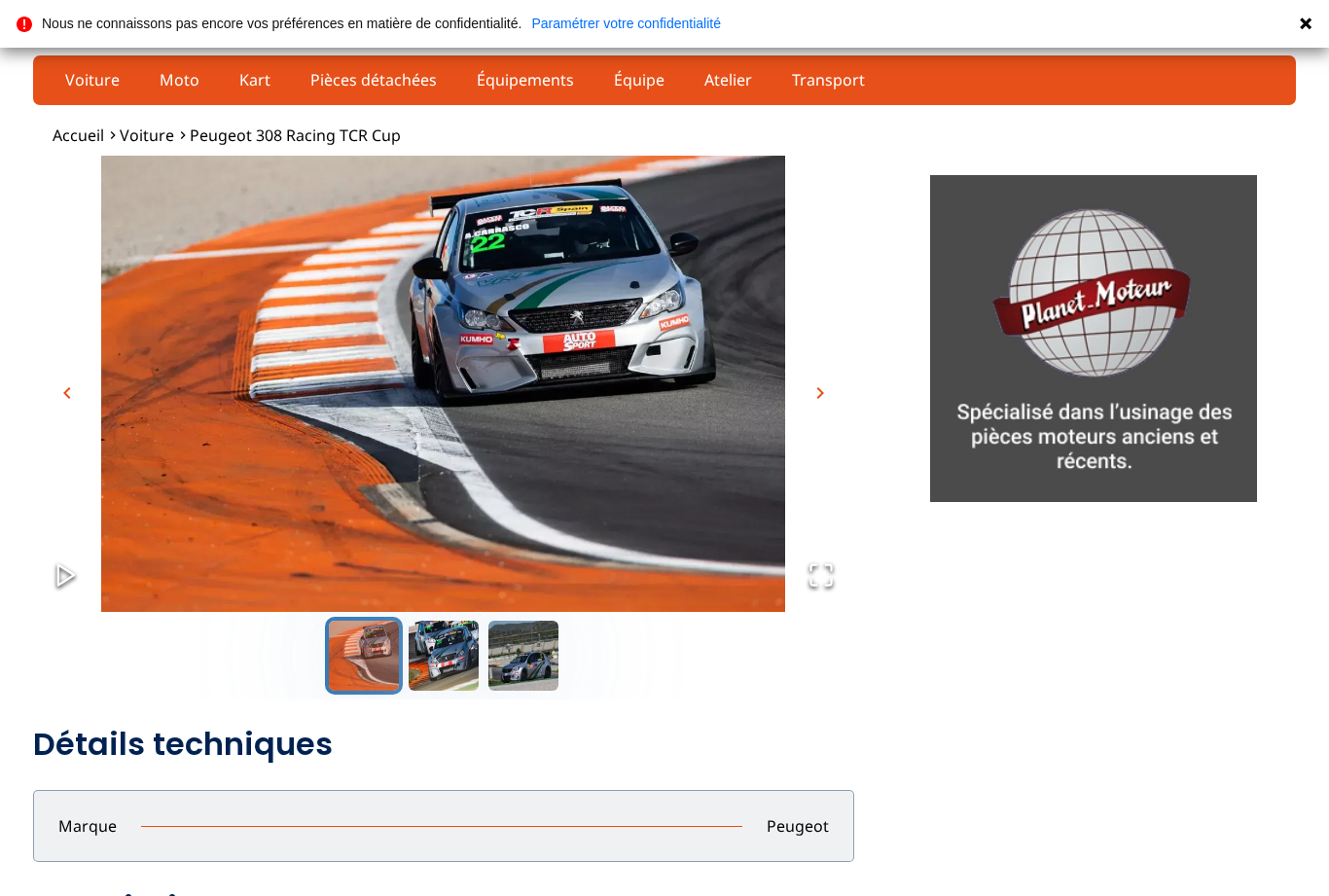
click at [449, 654] on button "Go to Slide 2" at bounding box center [443, 655] width 78 height 78
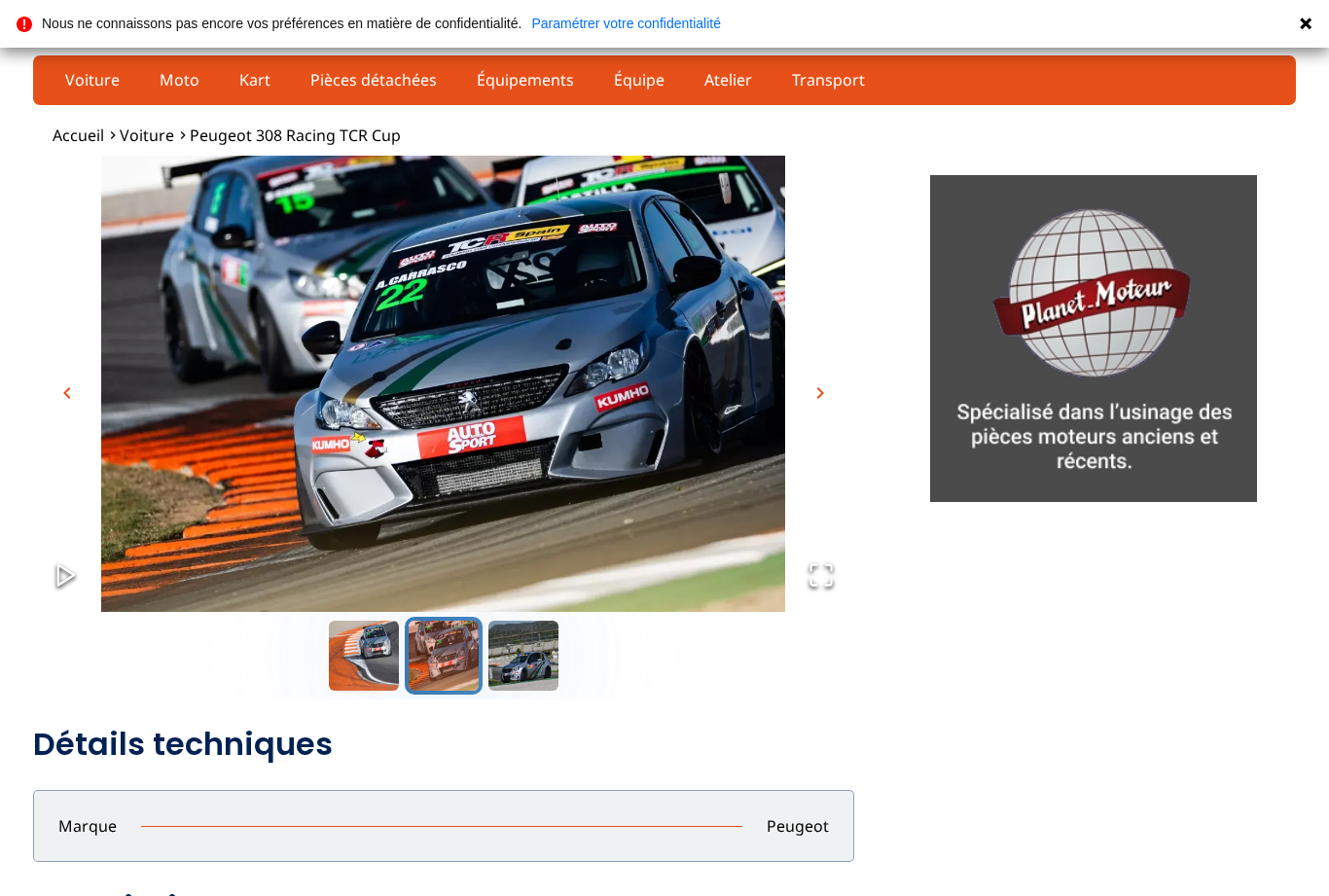
click at [546, 659] on button "Go to Slide 3" at bounding box center [522, 655] width 78 height 78
